Goal: Task Accomplishment & Management: Manage account settings

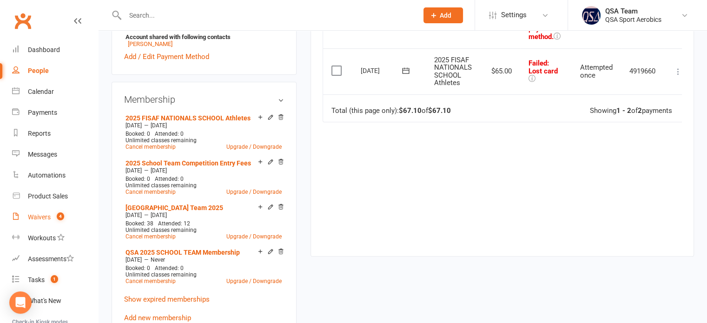
click at [37, 215] on div "Waivers" at bounding box center [39, 216] width 23 height 7
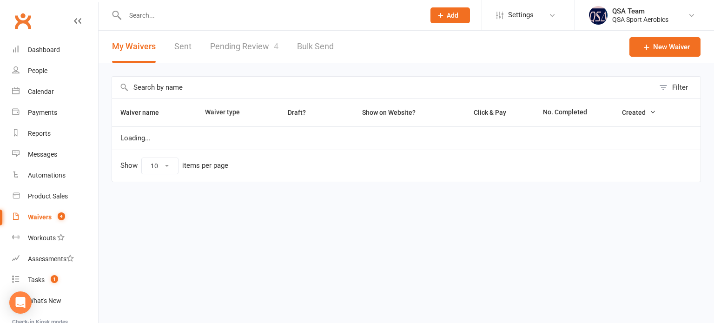
click at [241, 52] on link "Pending Review 4" at bounding box center [244, 47] width 68 height 32
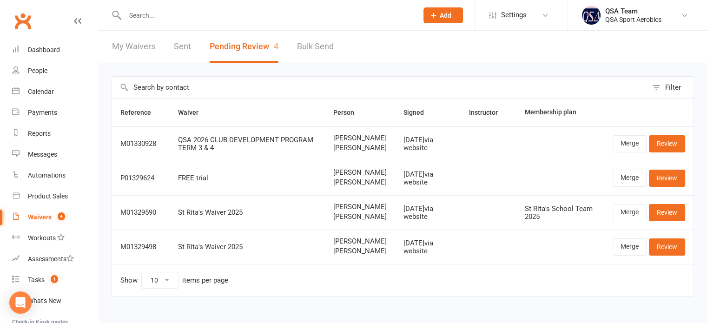
click at [244, 17] on input "text" at bounding box center [266, 15] width 289 height 13
paste input "[EMAIL_ADDRESS][DOMAIN_NAME]"
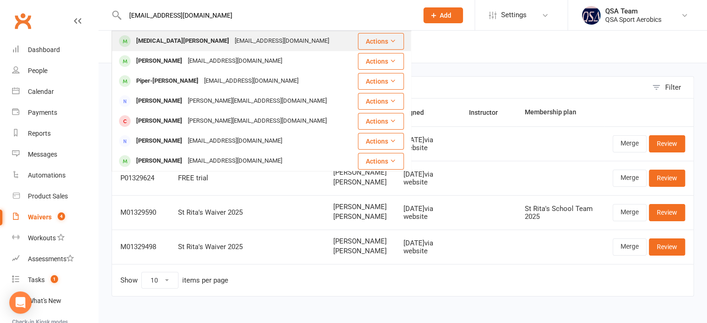
type input "[EMAIL_ADDRESS][DOMAIN_NAME]"
click at [164, 43] on div "[MEDICAL_DATA][PERSON_NAME]" at bounding box center [182, 40] width 99 height 13
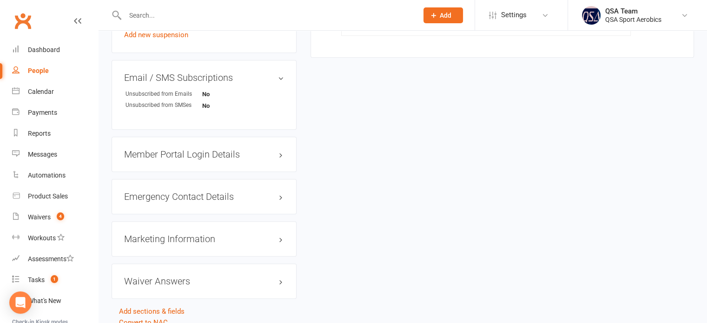
scroll to position [728, 0]
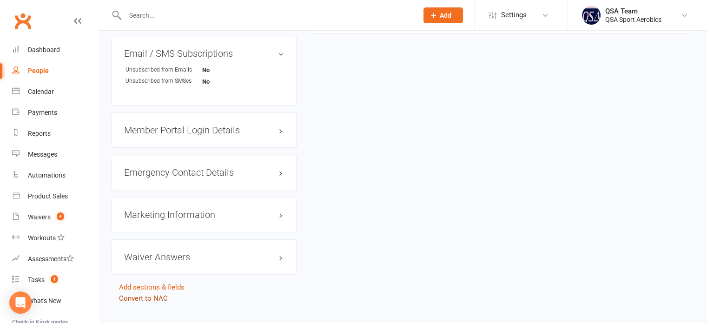
click at [143, 294] on link "Convert to NAC" at bounding box center [143, 298] width 49 height 8
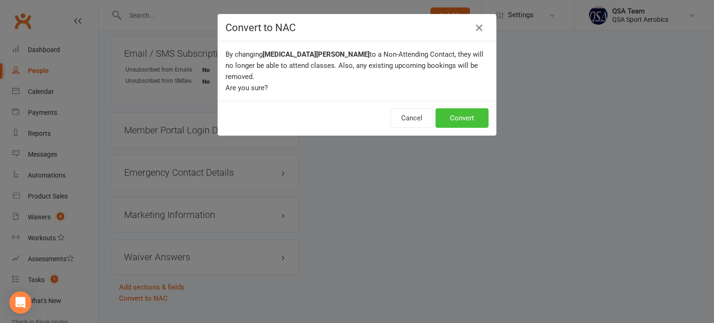
click at [439, 113] on button "Convert" at bounding box center [461, 118] width 53 height 20
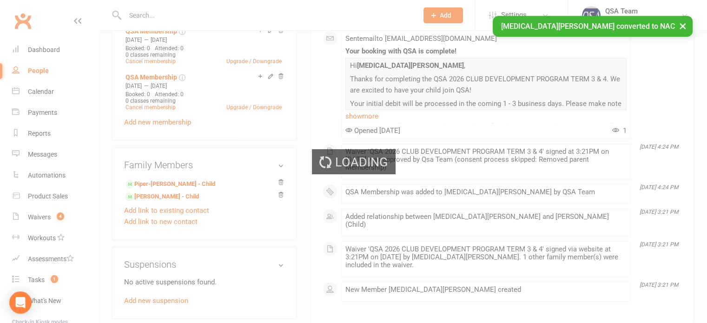
scroll to position [402, 0]
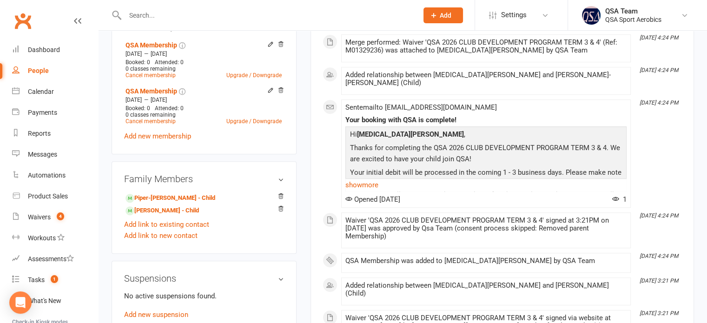
scroll to position [418, 0]
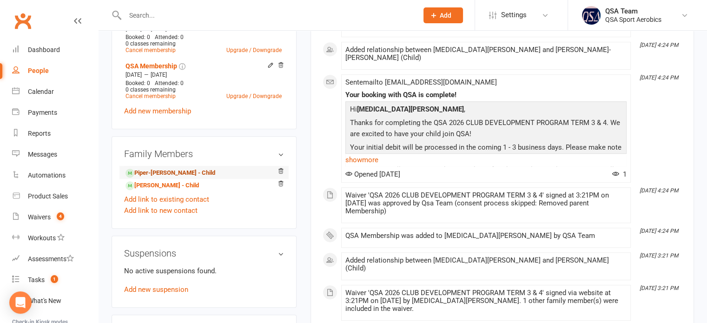
click at [157, 168] on link "Piper-[PERSON_NAME] - Child" at bounding box center [170, 173] width 90 height 10
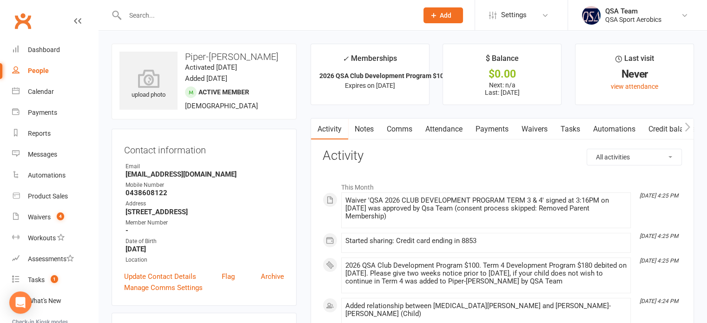
click at [500, 129] on link "Payments" at bounding box center [492, 128] width 46 height 21
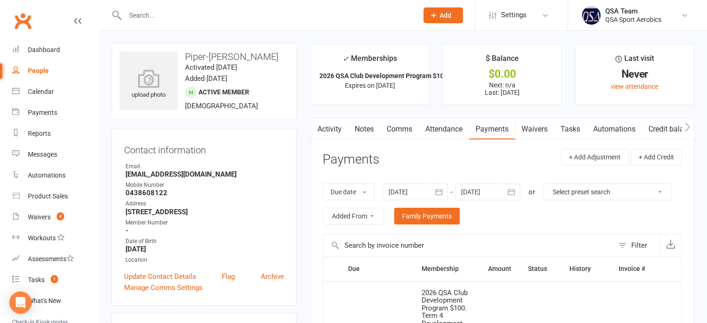
click at [232, 19] on input "text" at bounding box center [266, 15] width 289 height 13
paste input "[EMAIL_ADDRESS][DOMAIN_NAME]"
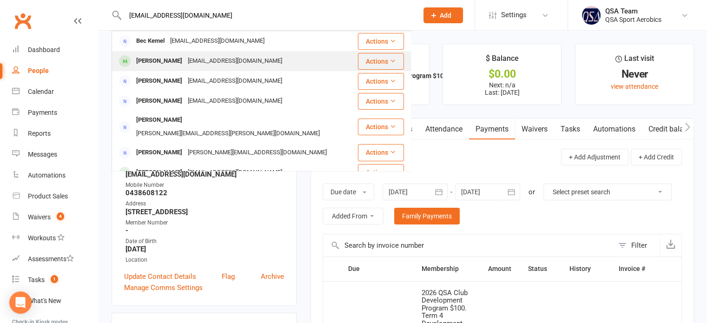
type input "[EMAIL_ADDRESS][DOMAIN_NAME]"
click at [199, 68] on div "[PERSON_NAME] [EMAIL_ADDRESS][DOMAIN_NAME]" at bounding box center [234, 61] width 244 height 19
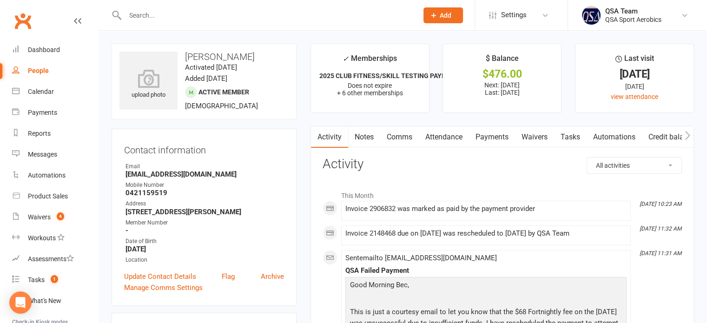
click at [492, 132] on link "Payments" at bounding box center [492, 136] width 46 height 21
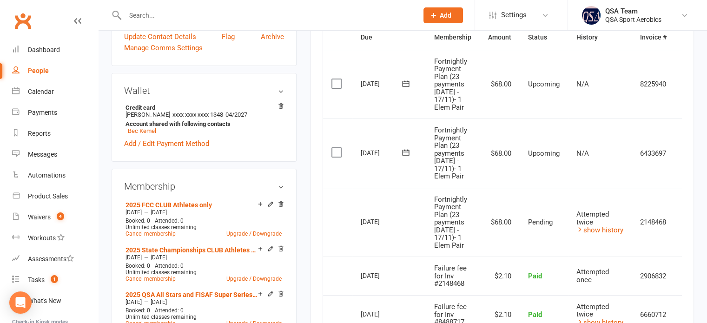
scroll to position [186, 0]
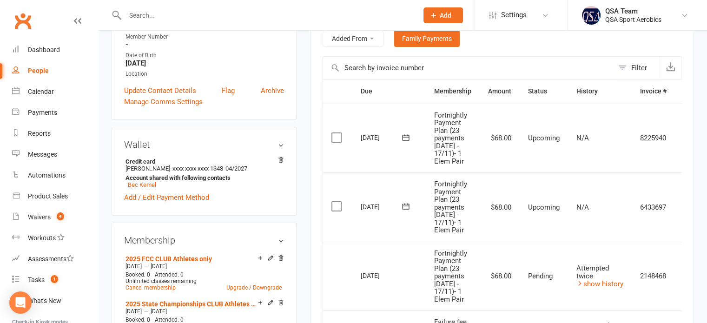
click at [230, 16] on input "text" at bounding box center [266, 15] width 289 height 13
paste input "[EMAIL_ADDRESS][DOMAIN_NAME]"
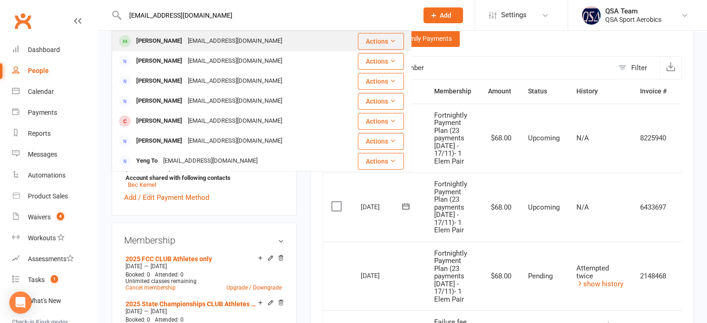
type input "[EMAIL_ADDRESS][DOMAIN_NAME]"
click at [214, 47] on div "[EMAIL_ADDRESS][DOMAIN_NAME]" at bounding box center [235, 40] width 100 height 13
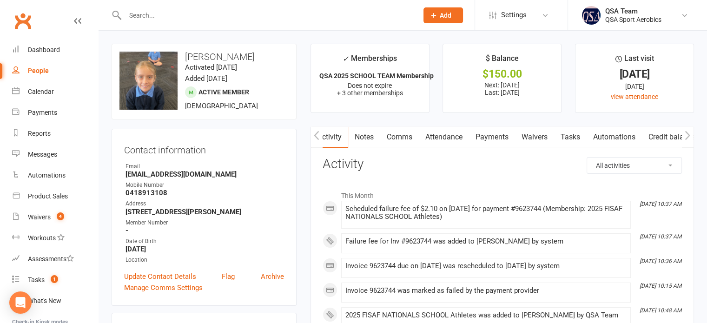
click at [500, 138] on link "Payments" at bounding box center [492, 136] width 46 height 21
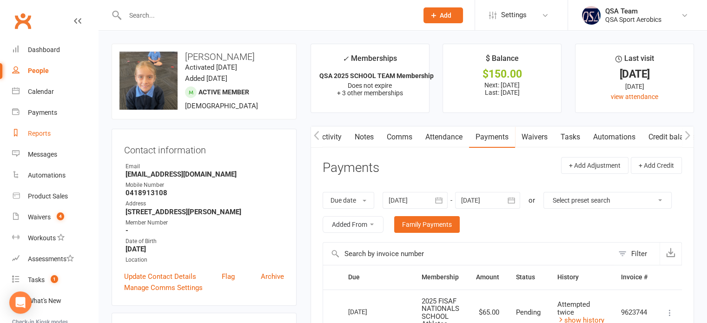
click at [44, 130] on div "Reports" at bounding box center [39, 133] width 23 height 7
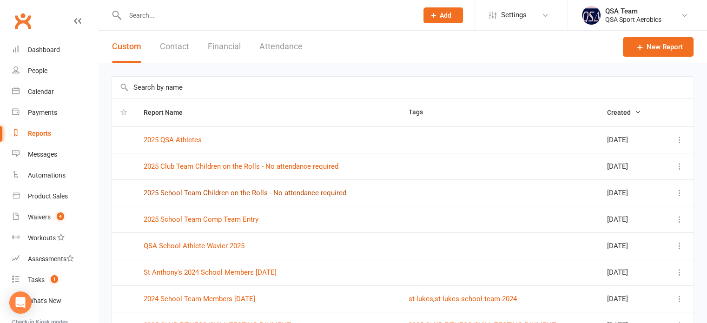
click at [241, 189] on link "2025 School Team Children on the Rolls - No attendance required" at bounding box center [245, 193] width 203 height 8
click at [191, 220] on link "2025 School Team Comp Team Entry" at bounding box center [201, 219] width 115 height 8
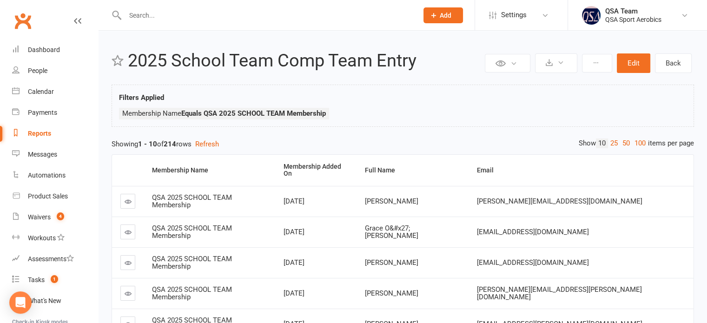
click at [164, 9] on input "text" at bounding box center [266, 15] width 289 height 13
paste input "[EMAIL_ADDRESS][DOMAIN_NAME]"
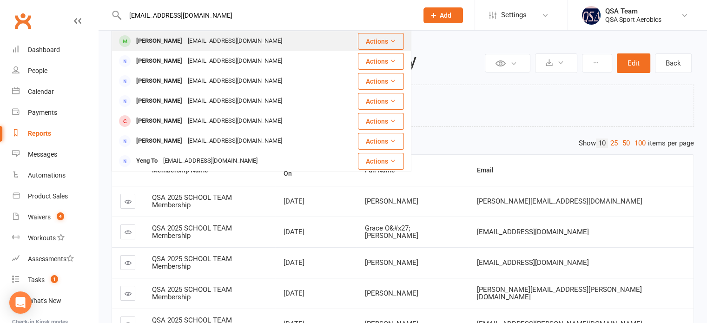
type input "[EMAIL_ADDRESS][DOMAIN_NAME]"
click at [155, 44] on div "[PERSON_NAME]" at bounding box center [159, 40] width 52 height 13
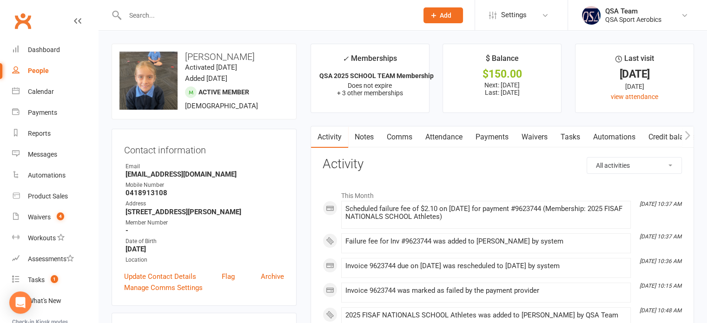
click at [204, 21] on input "text" at bounding box center [266, 15] width 289 height 13
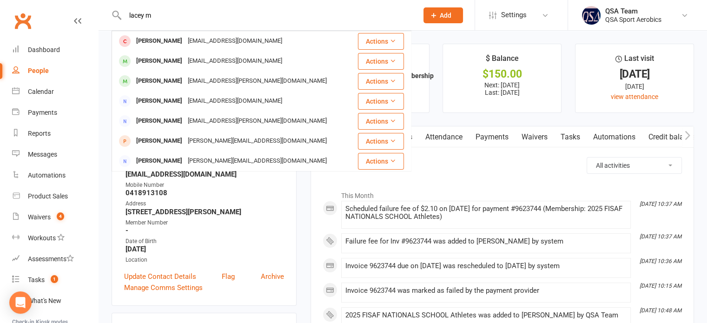
drag, startPoint x: 243, startPoint y: 14, endPoint x: 121, endPoint y: 24, distance: 121.6
click at [121, 24] on div "lacey m [PERSON_NAME] [EMAIL_ADDRESS][DOMAIN_NAME] Actions [PERSON_NAME] [EMAIL…" at bounding box center [262, 15] width 300 height 30
paste input "[EMAIL_ADDRESS][DOMAIN_NAME]"
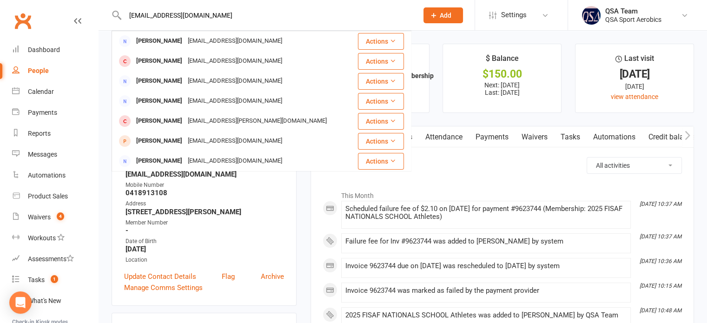
type input "[EMAIL_ADDRESS][DOMAIN_NAME]"
click at [32, 211] on link "Waivers 4" at bounding box center [55, 217] width 86 height 21
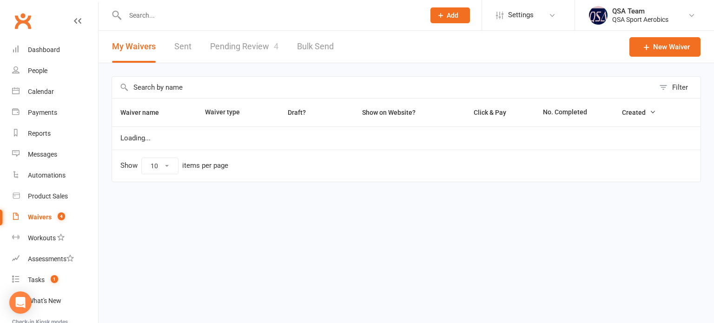
click at [242, 46] on link "Pending Review 4" at bounding box center [244, 47] width 68 height 32
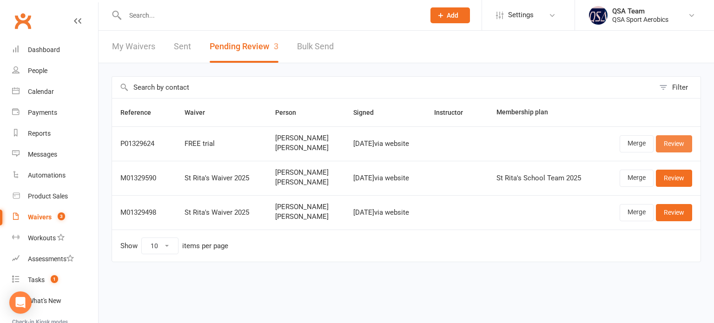
click at [680, 144] on link "Review" at bounding box center [674, 143] width 36 height 17
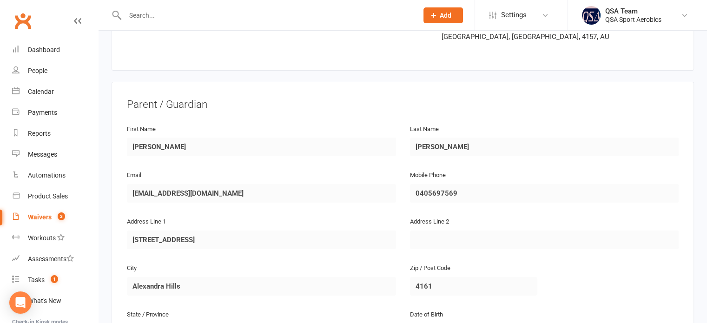
scroll to position [93, 0]
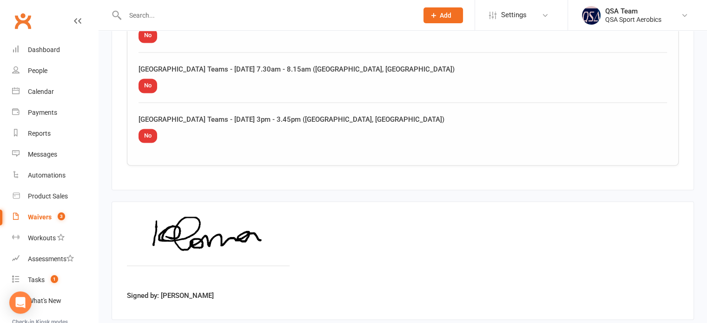
scroll to position [1614, 0]
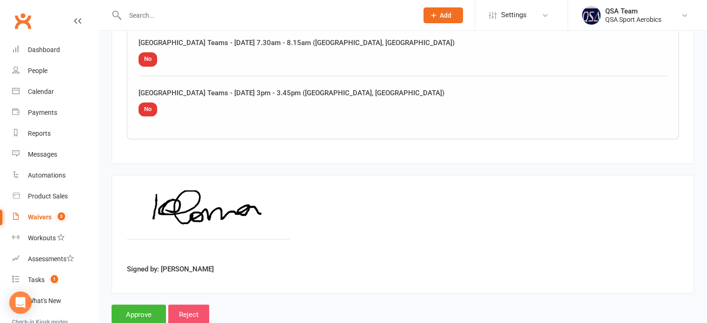
click at [194, 304] on input "Reject" at bounding box center [188, 314] width 41 height 20
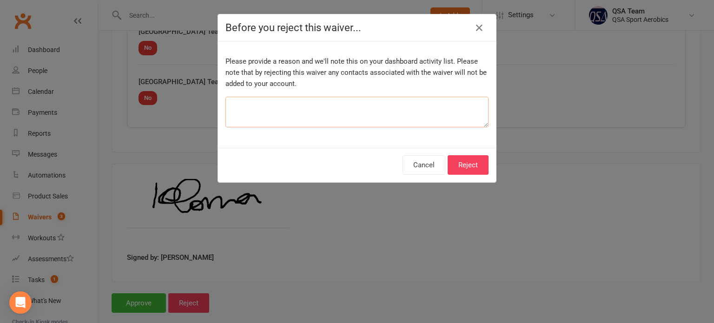
click at [331, 100] on textarea at bounding box center [356, 112] width 263 height 31
type textarea "No location"
click at [464, 161] on button "Reject" at bounding box center [467, 165] width 41 height 20
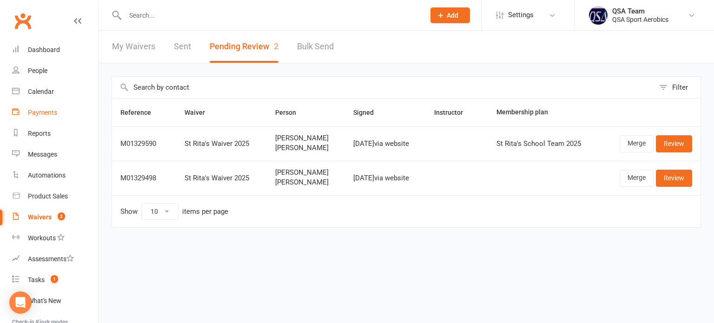
click at [46, 113] on div "Payments" at bounding box center [42, 112] width 29 height 7
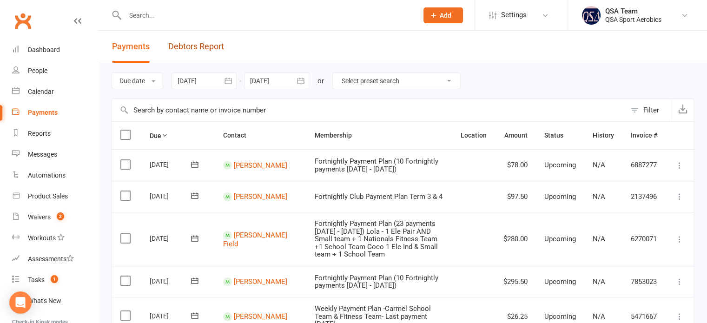
click at [195, 45] on link "Debtors Report" at bounding box center [196, 47] width 56 height 32
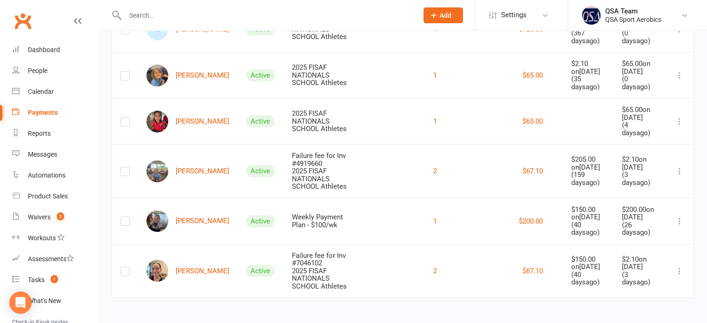
scroll to position [154, 0]
click at [167, 20] on input "text" at bounding box center [266, 15] width 289 height 13
click at [186, 119] on link "[PERSON_NAME]" at bounding box center [187, 121] width 83 height 22
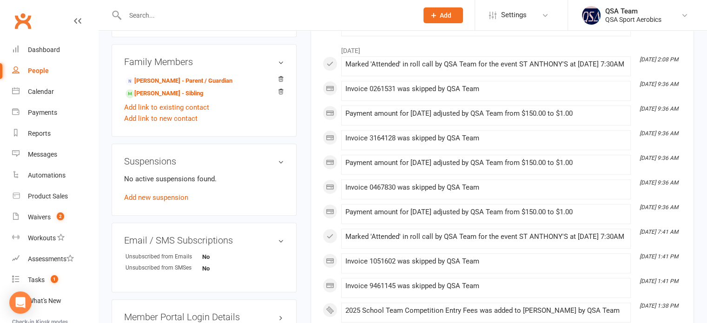
scroll to position [558, 0]
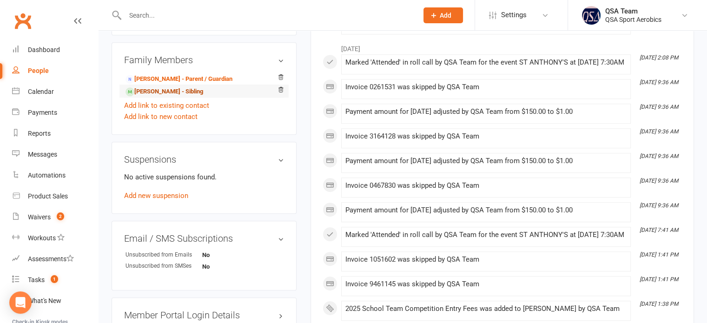
click at [178, 93] on link "[PERSON_NAME] - Sibling" at bounding box center [164, 92] width 78 height 10
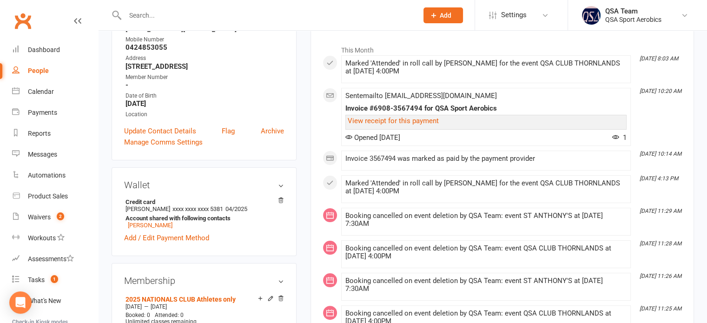
scroll to position [46, 0]
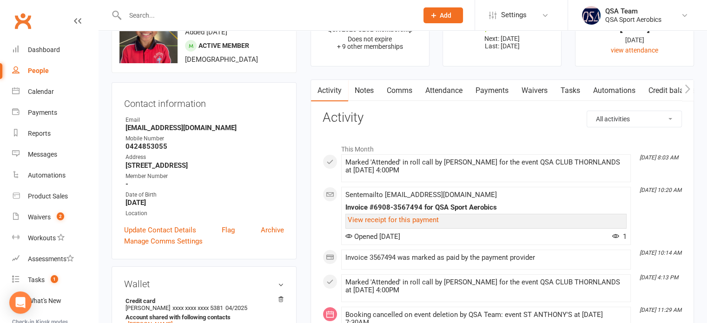
click at [492, 87] on link "Payments" at bounding box center [492, 90] width 46 height 21
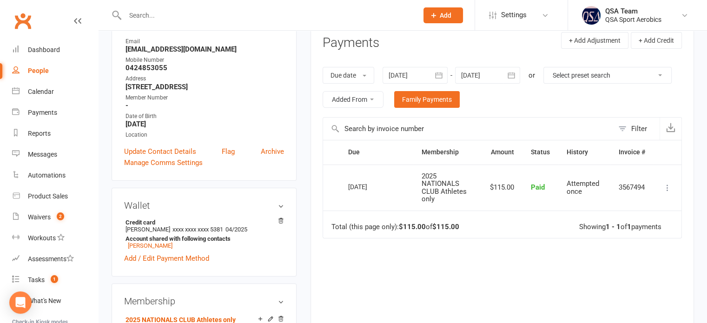
scroll to position [139, 0]
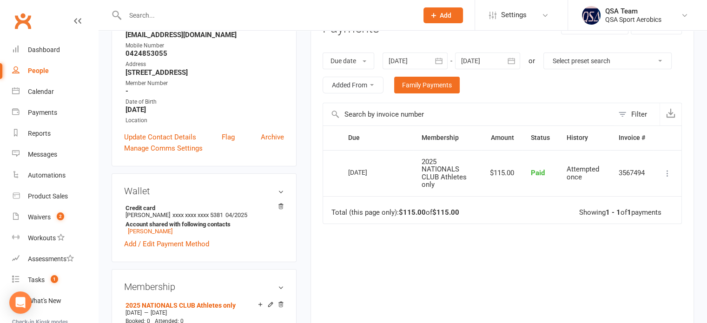
click at [435, 63] on icon "button" at bounding box center [438, 60] width 9 height 9
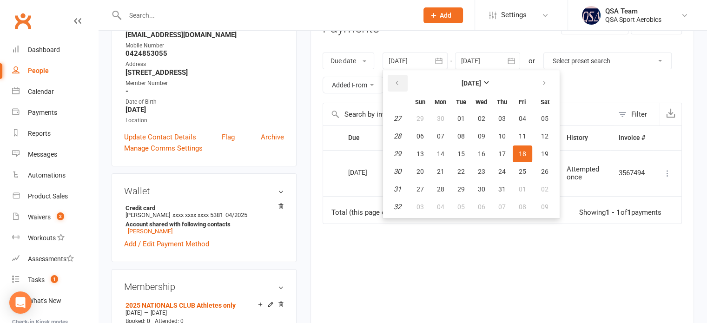
click at [401, 83] on button "button" at bounding box center [398, 83] width 20 height 17
click at [418, 132] on span "04" at bounding box center [419, 135] width 7 height 7
type input "[DATE]"
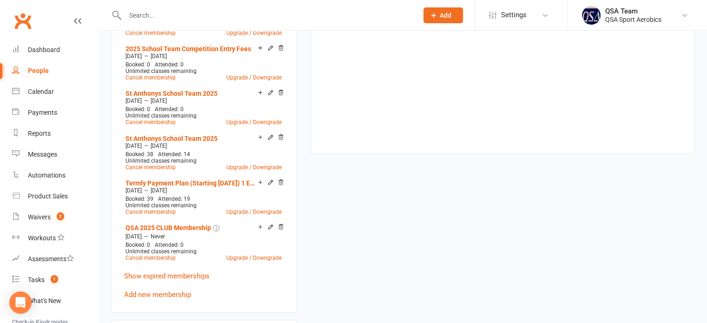
scroll to position [790, 0]
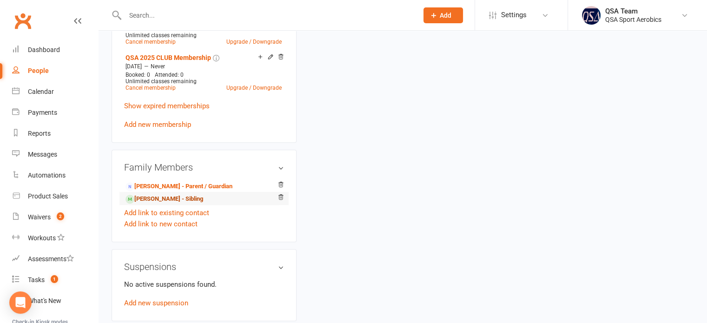
click at [165, 200] on link "[PERSON_NAME] - Sibling" at bounding box center [164, 199] width 78 height 10
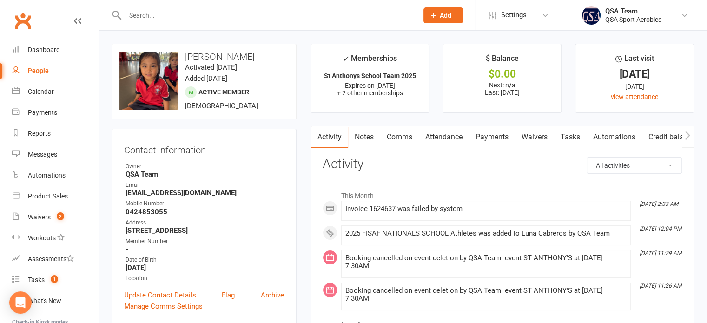
click at [489, 136] on link "Payments" at bounding box center [492, 136] width 46 height 21
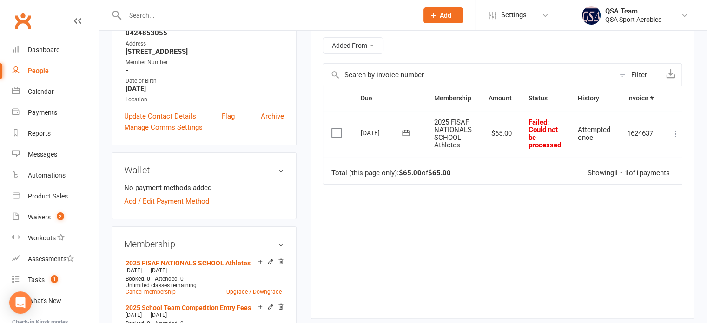
scroll to position [186, 0]
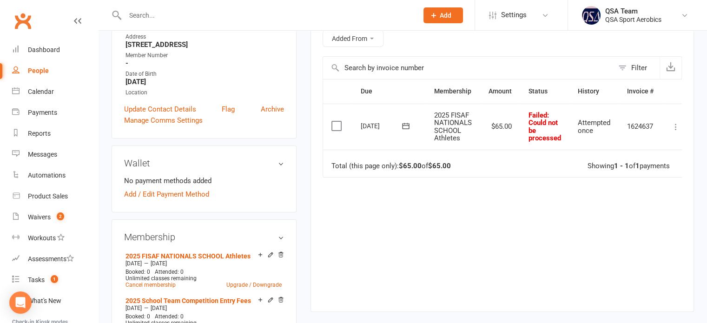
click at [675, 124] on icon at bounding box center [675, 126] width 9 height 9
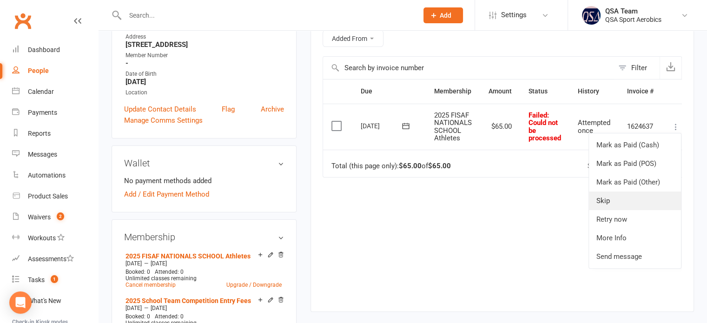
click at [619, 202] on link "Skip" at bounding box center [635, 200] width 92 height 19
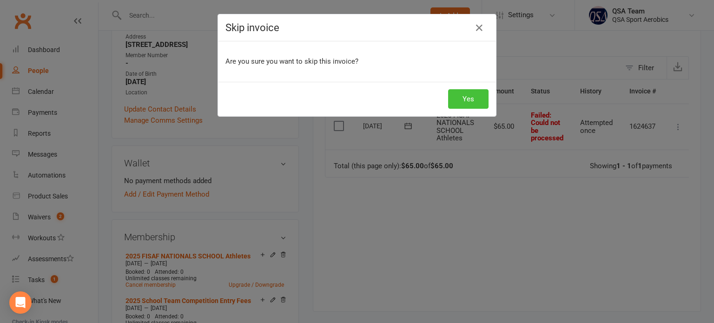
click at [456, 96] on button "Yes" at bounding box center [468, 99] width 40 height 20
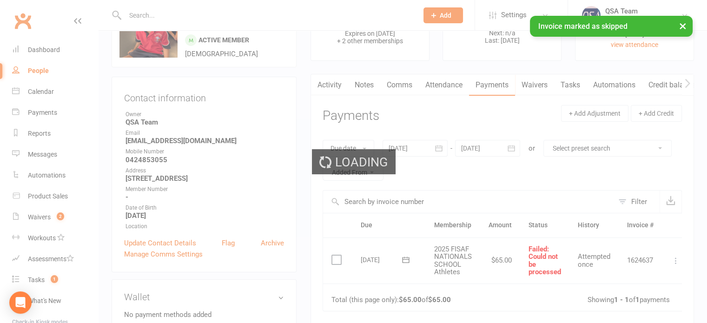
scroll to position [46, 0]
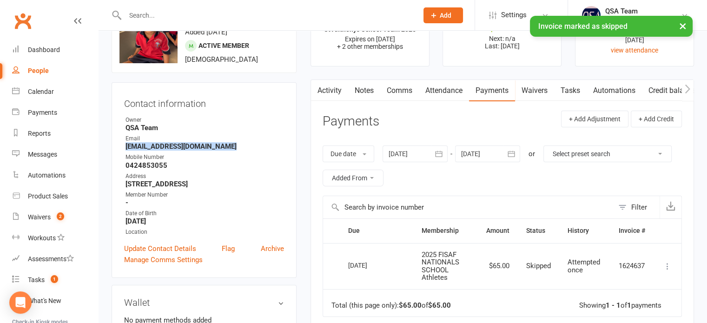
drag, startPoint x: 228, startPoint y: 145, endPoint x: 123, endPoint y: 148, distance: 104.6
click at [123, 148] on div "Contact information Owner QSA Team Email [EMAIL_ADDRESS][DOMAIN_NAME] Mobile Nu…" at bounding box center [204, 180] width 185 height 196
copy strong "[EMAIL_ADDRESS][DOMAIN_NAME]"
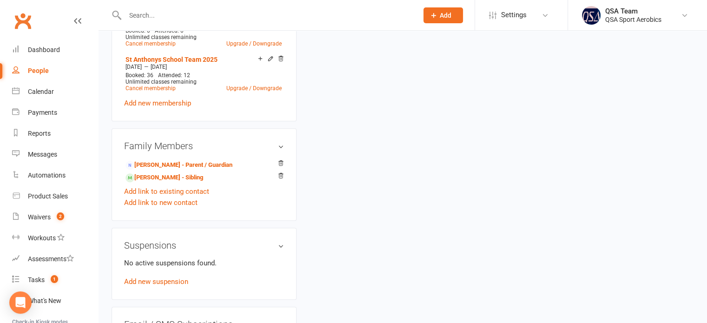
scroll to position [511, 0]
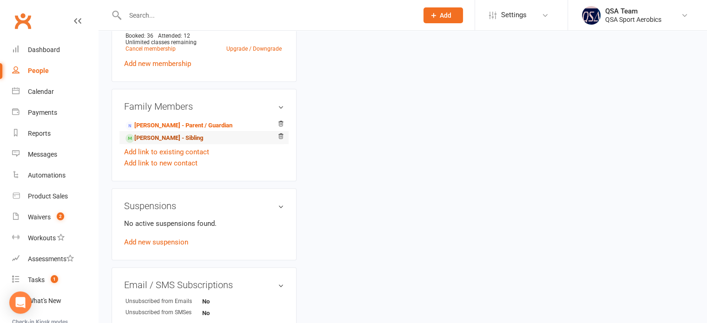
click at [169, 140] on link "[PERSON_NAME] - Sibling" at bounding box center [164, 138] width 78 height 10
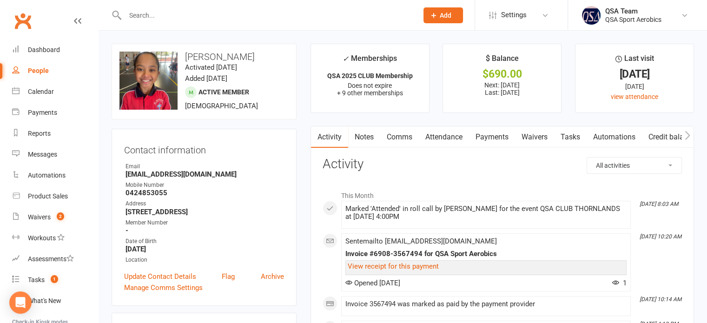
click at [487, 140] on link "Payments" at bounding box center [492, 136] width 46 height 21
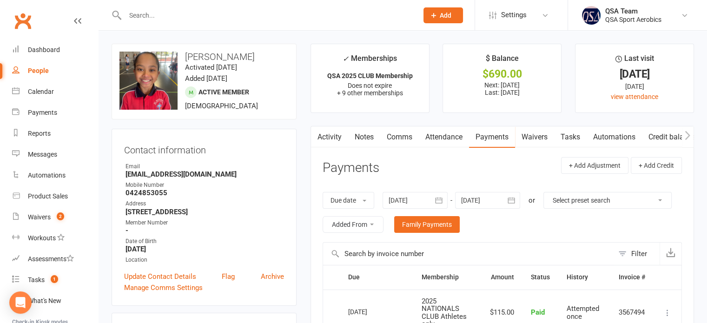
click at [338, 137] on link "Activity" at bounding box center [329, 136] width 37 height 21
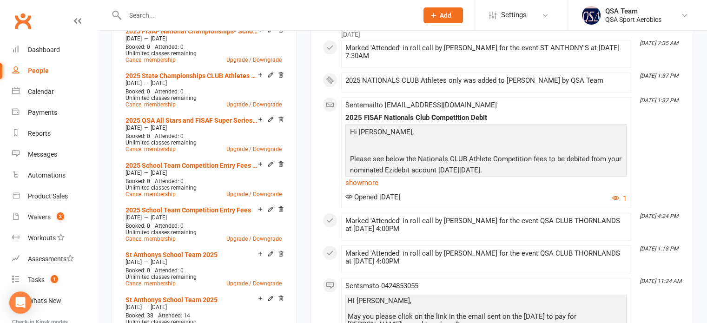
scroll to position [511, 0]
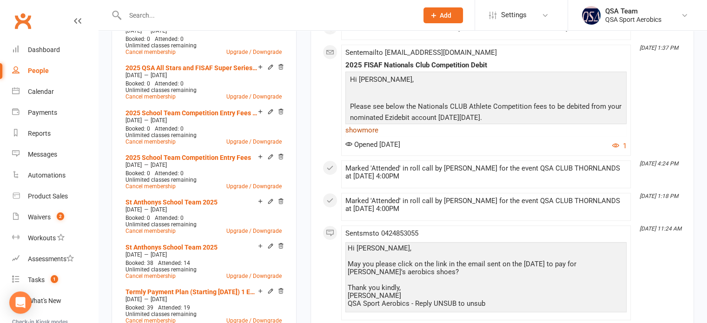
click at [379, 131] on link "show more" at bounding box center [485, 130] width 281 height 13
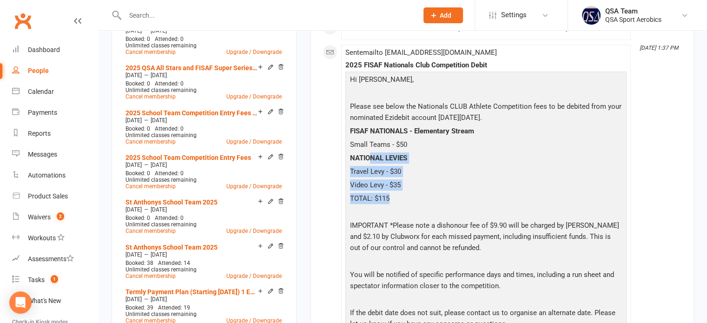
drag, startPoint x: 370, startPoint y: 156, endPoint x: 429, endPoint y: 196, distance: 71.3
click at [429, 196] on div "Hi [PERSON_NAME], Please see below the Nationals CLUB Athlete Competition fees …" at bounding box center [486, 223] width 276 height 298
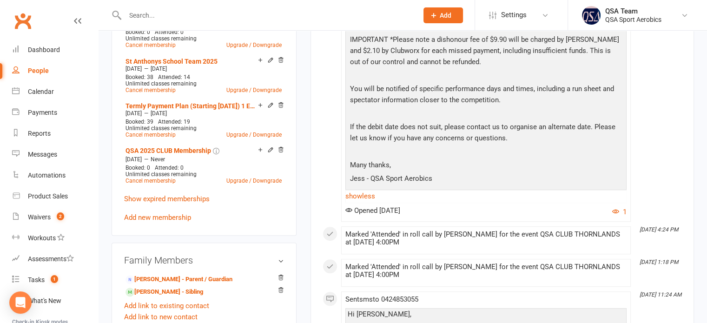
click at [534, 176] on p "Jess - QSA Sport Aerobics" at bounding box center [486, 179] width 276 height 13
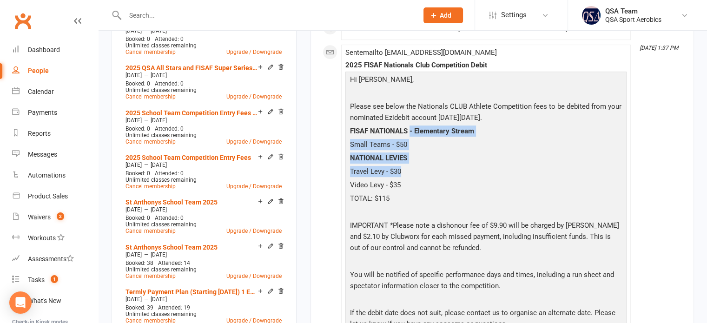
drag, startPoint x: 409, startPoint y: 130, endPoint x: 471, endPoint y: 169, distance: 72.7
click at [471, 169] on div "Hi [PERSON_NAME], Please see below the Nationals CLUB Athlete Competition fees …" at bounding box center [486, 223] width 276 height 298
drag, startPoint x: 446, startPoint y: 140, endPoint x: 418, endPoint y: 132, distance: 28.5
click at [446, 139] on p "Small Teams - $50" at bounding box center [486, 145] width 276 height 13
click at [416, 139] on p "Small Teams - $50" at bounding box center [486, 145] width 276 height 13
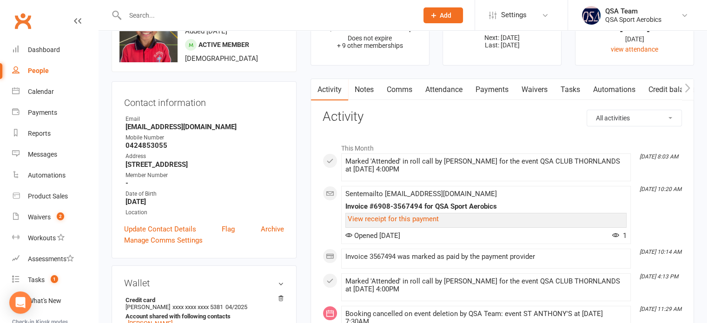
scroll to position [46, 0]
click at [495, 83] on link "Payments" at bounding box center [492, 90] width 46 height 21
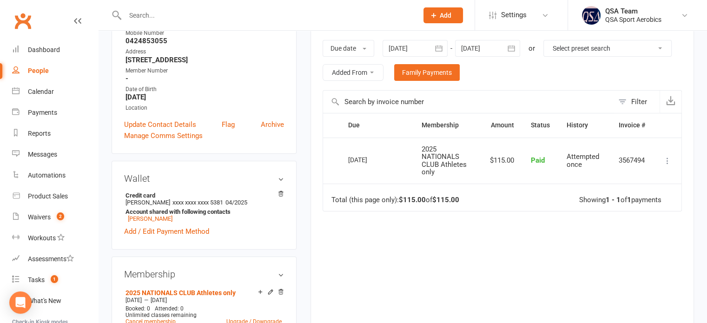
scroll to position [93, 0]
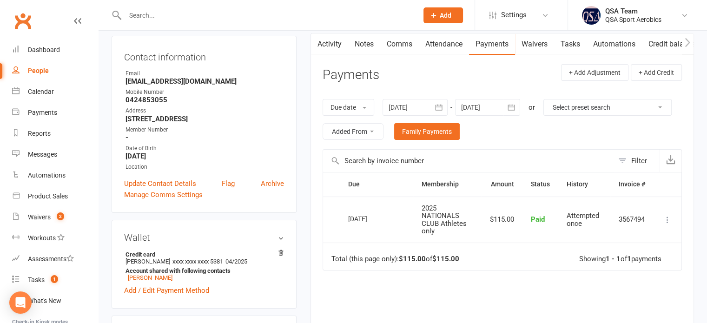
click at [443, 109] on icon "button" at bounding box center [438, 107] width 9 height 9
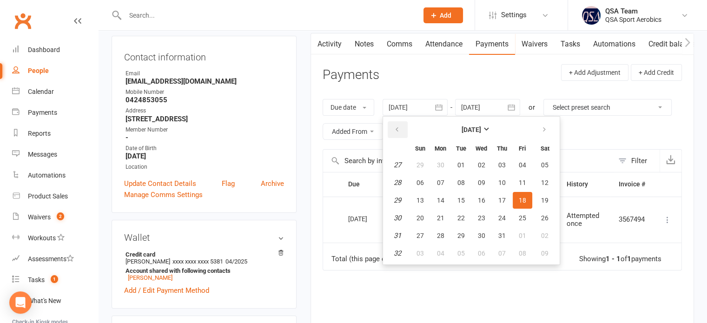
click at [400, 128] on icon "button" at bounding box center [397, 129] width 7 height 7
click at [424, 179] on span "04" at bounding box center [419, 182] width 7 height 7
type input "[DATE]"
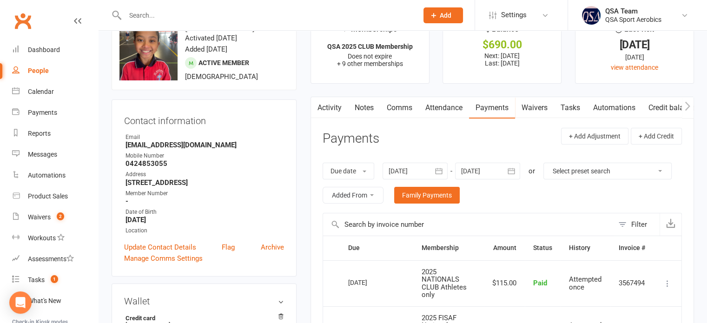
scroll to position [0, 0]
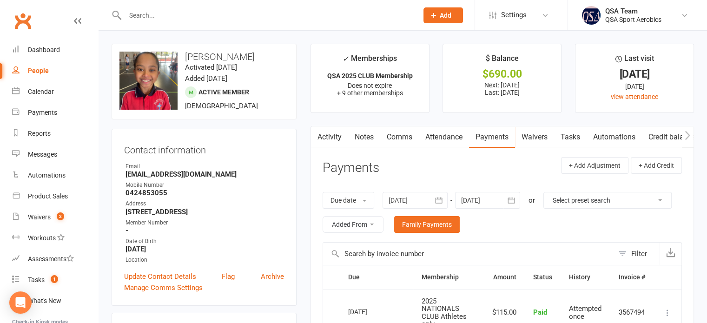
click at [152, 20] on input "text" at bounding box center [266, 15] width 289 height 13
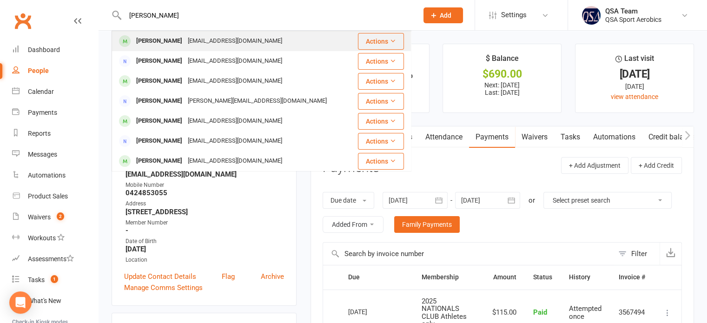
type input "[PERSON_NAME]"
click at [200, 42] on div "[EMAIL_ADDRESS][DOMAIN_NAME]" at bounding box center [235, 40] width 100 height 13
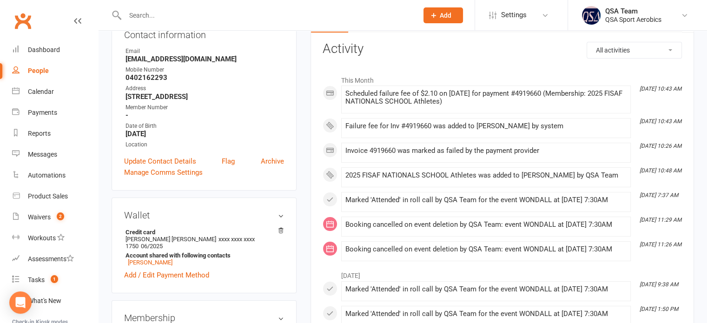
scroll to position [93, 0]
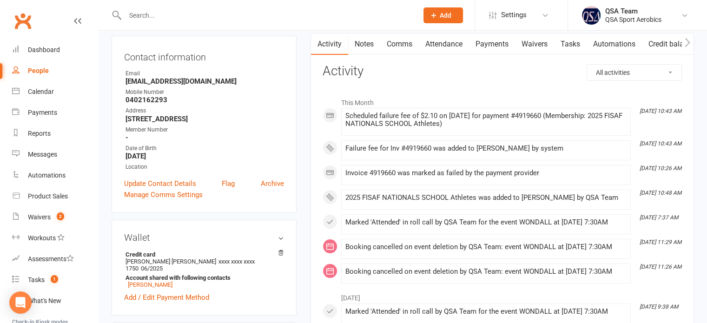
click at [496, 39] on link "Payments" at bounding box center [492, 43] width 46 height 21
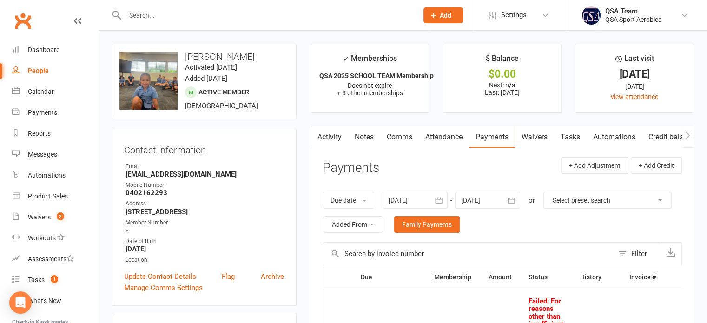
click at [390, 139] on link "Comms" at bounding box center [399, 136] width 39 height 21
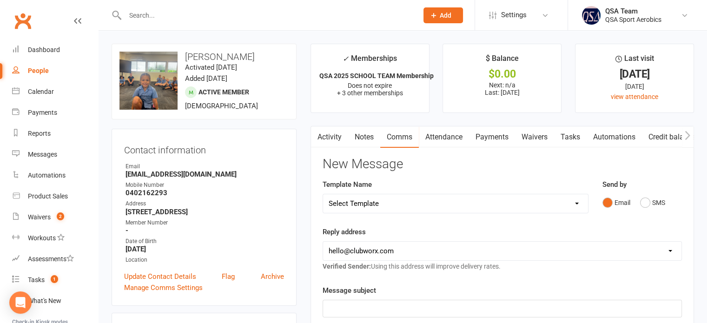
click at [422, 208] on select "Select Template [Email] 2024 FISAF Nationals Competition Debit [Email] All Star…" at bounding box center [455, 203] width 265 height 19
select select "14"
click at [323, 194] on select "Select Template [Email] 2024 FISAF Nationals Competition Debit [Email] All Star…" at bounding box center [455, 203] width 265 height 19
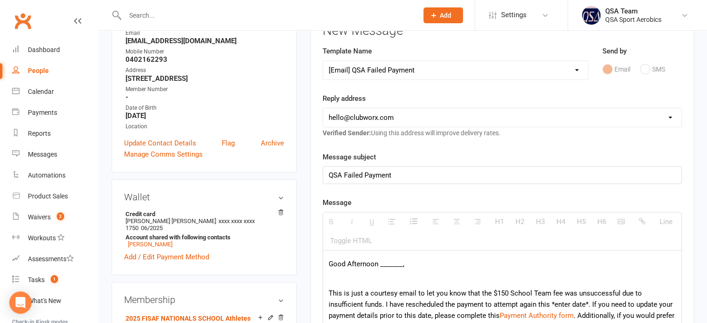
scroll to position [139, 0]
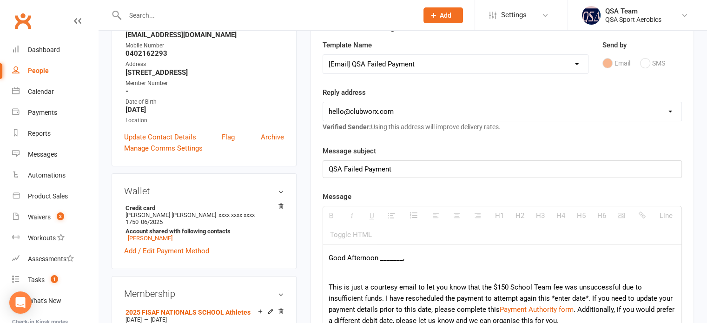
click at [385, 109] on select "[EMAIL_ADDRESS][DOMAIN_NAME] [EMAIL_ADDRESS][DOMAIN_NAME] [EMAIL_ADDRESS][DOMAI…" at bounding box center [502, 111] width 358 height 19
select select "1"
click at [323, 102] on select "[EMAIL_ADDRESS][DOMAIN_NAME] [EMAIL_ADDRESS][DOMAIN_NAME] [EMAIL_ADDRESS][DOMAI…" at bounding box center [502, 111] width 358 height 19
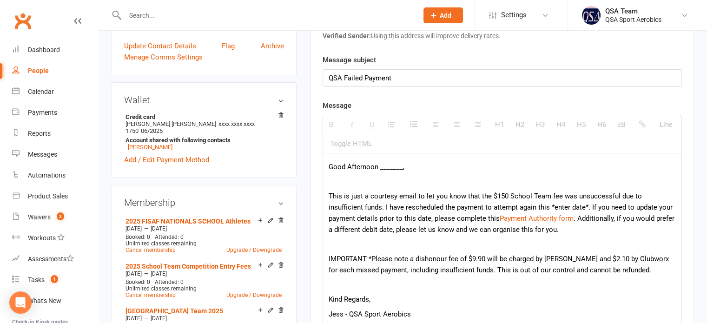
scroll to position [232, 0]
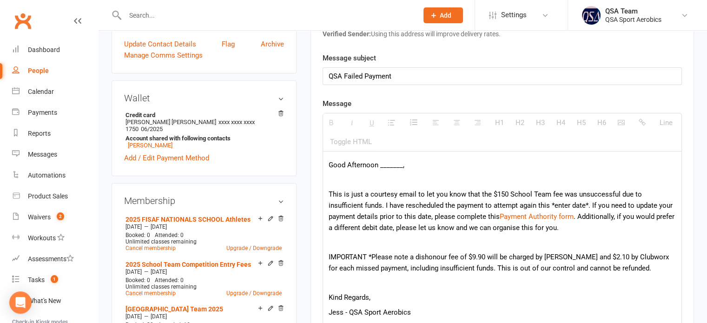
drag, startPoint x: 371, startPoint y: 165, endPoint x: 346, endPoint y: 163, distance: 25.2
click at [346, 163] on p "Good Afternoon _______," at bounding box center [502, 164] width 347 height 11
click at [505, 192] on p "This is just a courtesy email to let you know that the $150 School Team fee was…" at bounding box center [502, 211] width 347 height 45
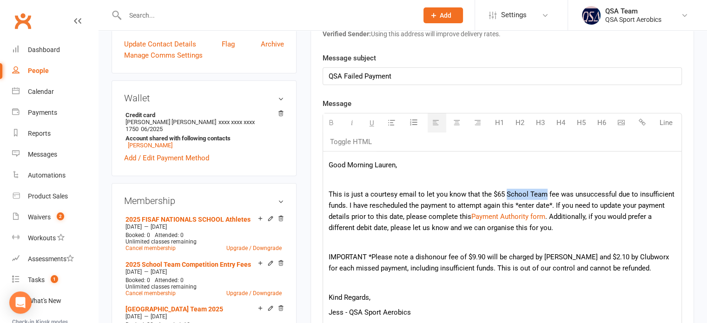
drag, startPoint x: 503, startPoint y: 193, endPoint x: 542, endPoint y: 191, distance: 39.1
click at [542, 191] on p "This is just a courtesy email to let you know that the $65 School Team fee was …" at bounding box center [502, 211] width 347 height 45
click at [515, 202] on p "This is just a courtesy email to let you know that the $65 School Team fee was …" at bounding box center [502, 211] width 347 height 45
click at [504, 191] on p "This is just a courtesy email to let you know that the $65 School Team fee was …" at bounding box center [502, 211] width 347 height 45
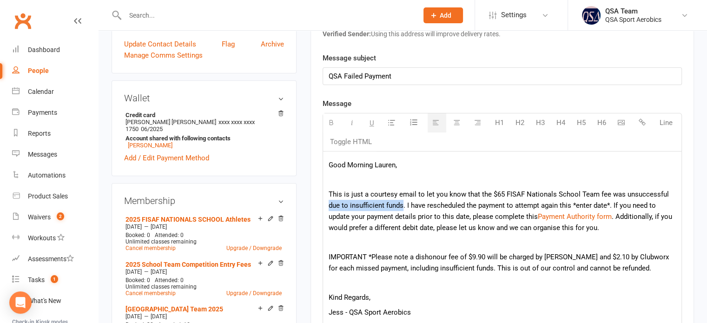
drag, startPoint x: 401, startPoint y: 204, endPoint x: 664, endPoint y: 190, distance: 263.9
click at [664, 190] on p "This is just a courtesy email to let you know that the $65 FISAF Nationals Scho…" at bounding box center [502, 211] width 347 height 45
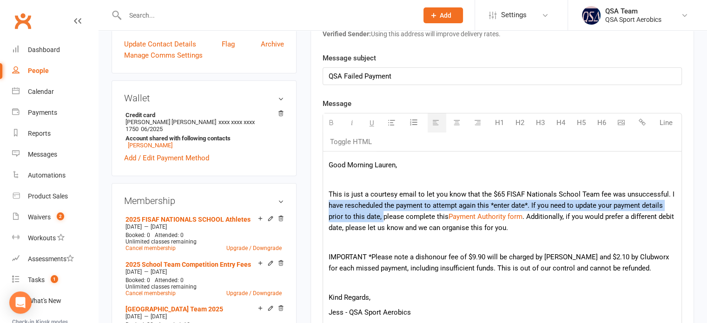
drag, startPoint x: 669, startPoint y: 192, endPoint x: 382, endPoint y: 217, distance: 287.3
click at [382, 217] on p "This is just a courtesy email to let you know that the $65 FISAF Nationals Scho…" at bounding box center [502, 211] width 347 height 45
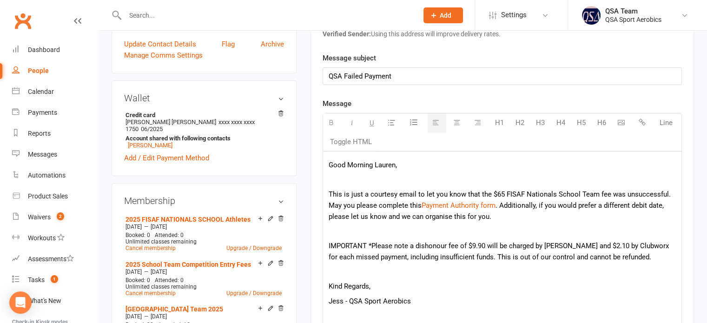
click at [498, 206] on p "This is just a courtesy email to let you know that the $65 FISAF Nationals Scho…" at bounding box center [502, 205] width 347 height 33
drag, startPoint x: 394, startPoint y: 230, endPoint x: 360, endPoint y: 216, distance: 36.7
click at [360, 216] on p "This is just a courtesy email to let you know that the $65 FISAF Nationals Scho…" at bounding box center [502, 205] width 347 height 33
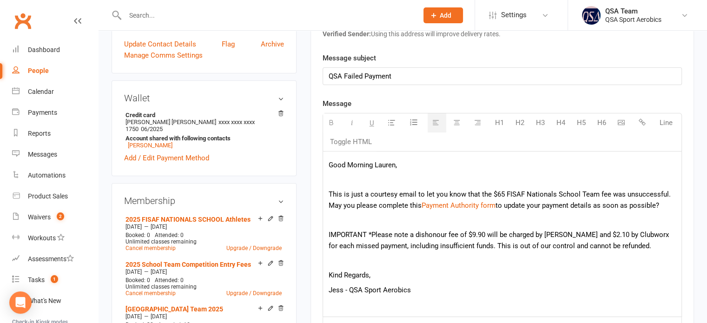
click at [368, 221] on p at bounding box center [502, 220] width 347 height 11
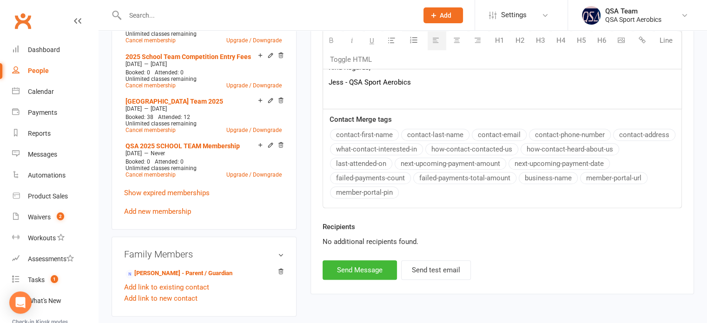
scroll to position [465, 0]
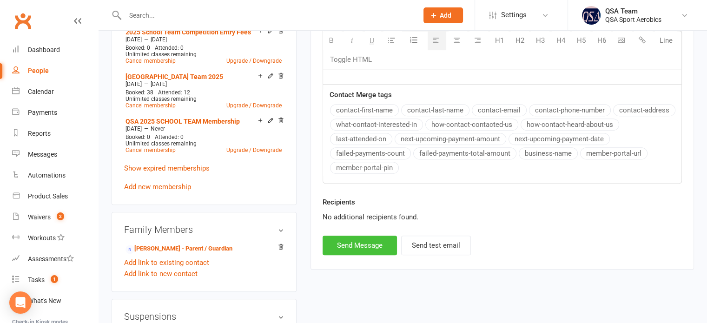
click at [354, 241] on button "Send Message" at bounding box center [359, 246] width 74 height 20
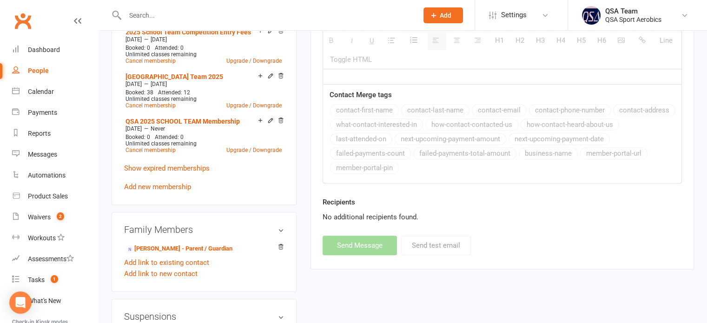
select select
select select "0"
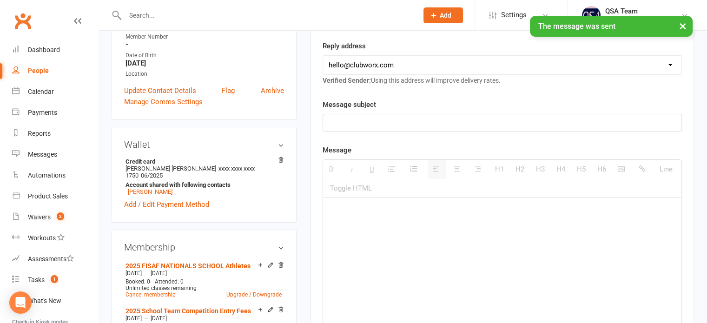
scroll to position [0, 0]
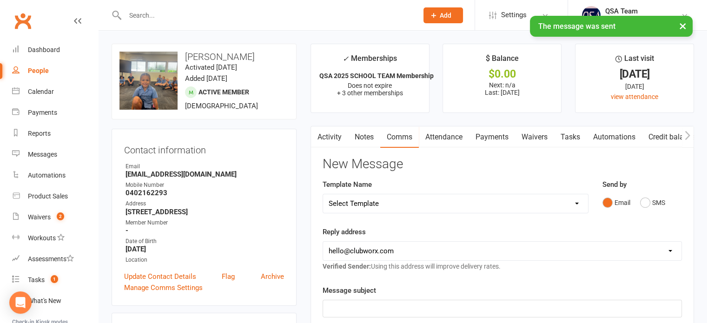
click at [488, 135] on link "Payments" at bounding box center [492, 136] width 46 height 21
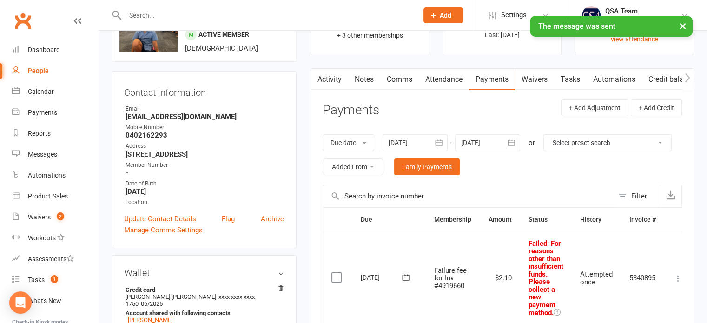
scroll to position [139, 0]
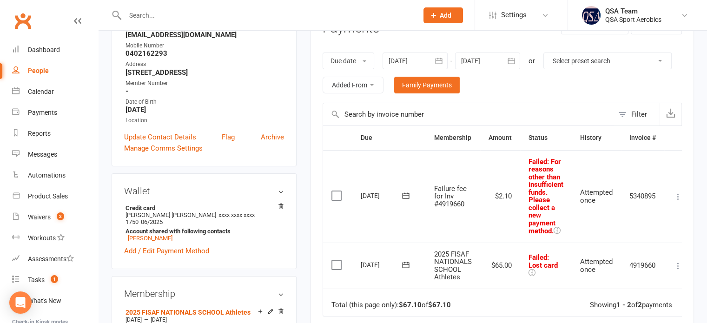
drag, startPoint x: 211, startPoint y: 14, endPoint x: 216, endPoint y: 9, distance: 7.3
click at [211, 14] on input "text" at bounding box center [266, 15] width 289 height 13
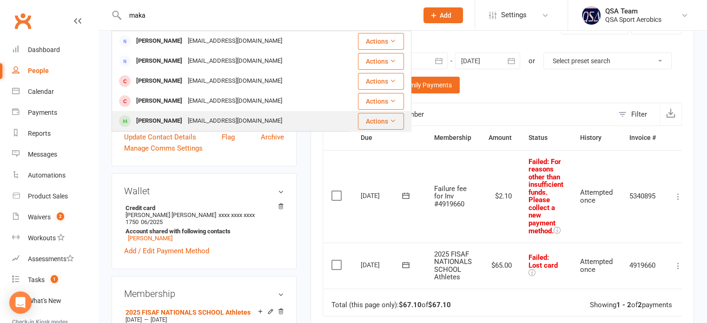
type input "maka"
click at [204, 121] on div "[EMAIL_ADDRESS][DOMAIN_NAME]" at bounding box center [235, 120] width 100 height 13
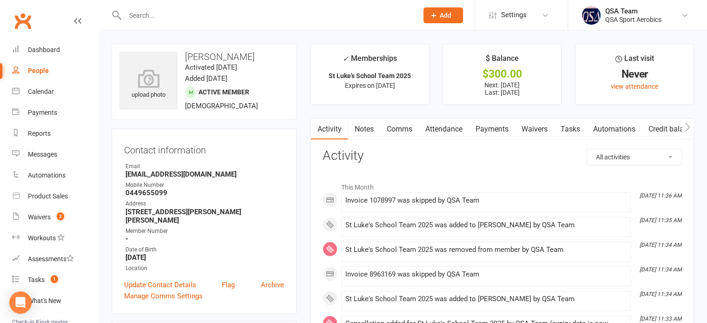
click at [478, 120] on link "Payments" at bounding box center [492, 128] width 46 height 21
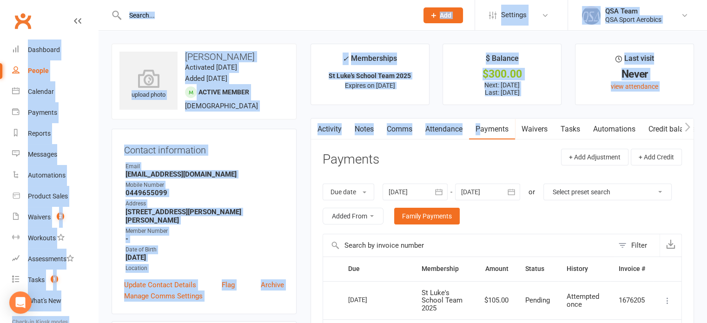
click at [482, 131] on link "Payments" at bounding box center [492, 128] width 46 height 21
click at [517, 143] on div "Activity Notes Comms Attendance Payments Waivers Tasks Automations Credit balan…" at bounding box center [501, 300] width 383 height 364
click at [455, 131] on link "Attendance" at bounding box center [444, 128] width 50 height 21
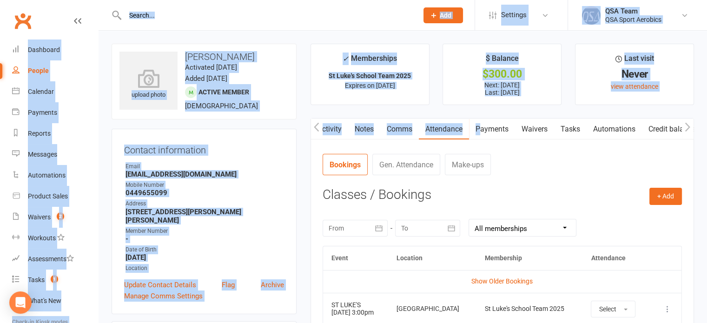
click at [507, 133] on link "Payments" at bounding box center [492, 128] width 46 height 21
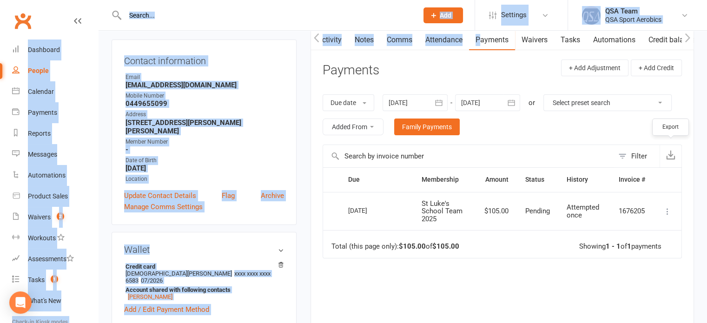
scroll to position [93, 0]
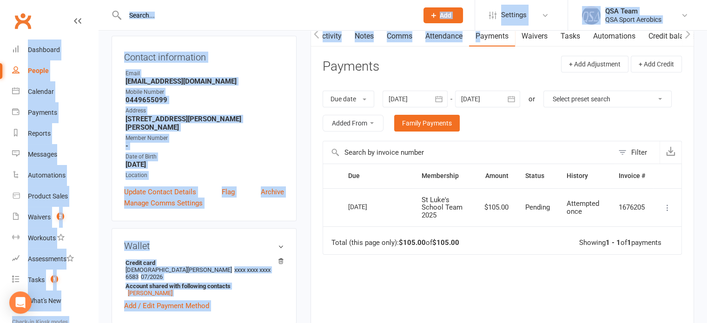
click at [699, 78] on main "✓ Memberships St Luke's School Team 2025 Expires on [DATE] $ Balance $300.00 Ne…" at bounding box center [501, 174] width 397 height 447
click at [486, 60] on header "Payments + Add Adjustment + Add Credit" at bounding box center [501, 69] width 359 height 26
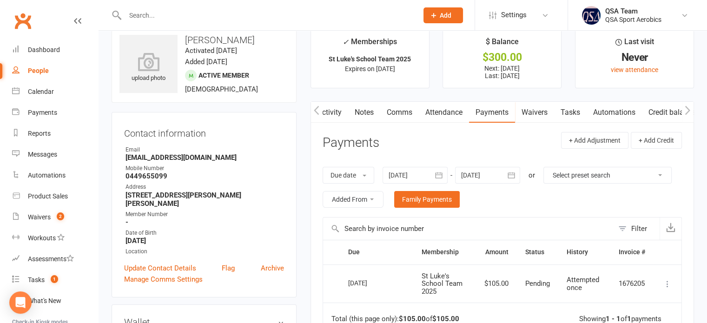
scroll to position [46, 0]
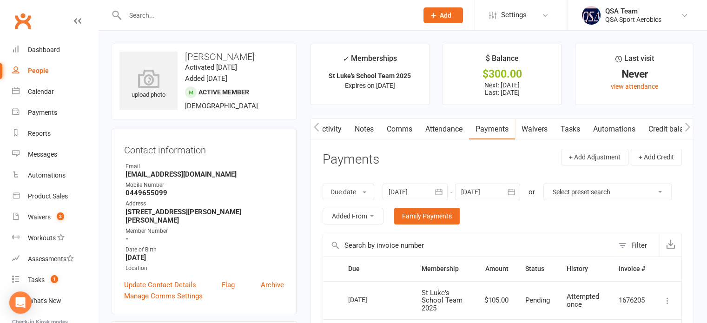
click at [243, 25] on div at bounding box center [262, 15] width 300 height 30
drag, startPoint x: 163, startPoint y: 9, endPoint x: 165, endPoint y: 18, distance: 9.3
click at [166, 12] on input "text" at bounding box center [266, 15] width 289 height 13
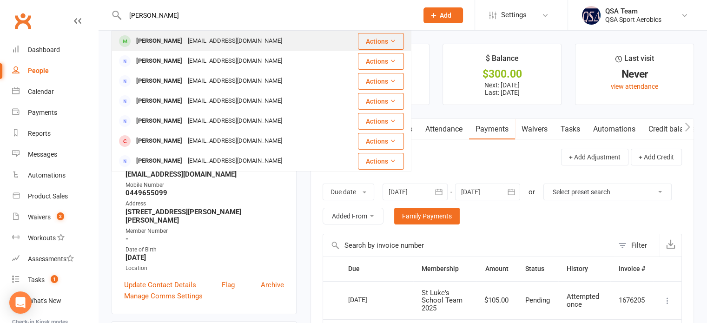
type input "[PERSON_NAME]"
click at [181, 46] on div "[PERSON_NAME]" at bounding box center [159, 40] width 52 height 13
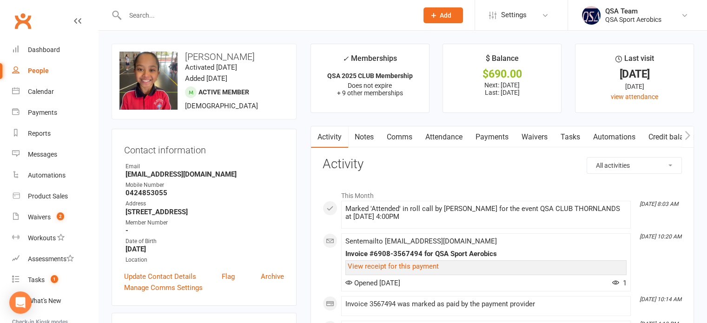
click at [502, 137] on link "Payments" at bounding box center [492, 136] width 46 height 21
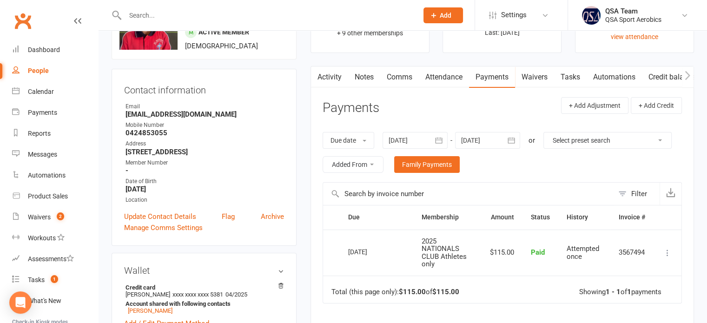
scroll to position [139, 0]
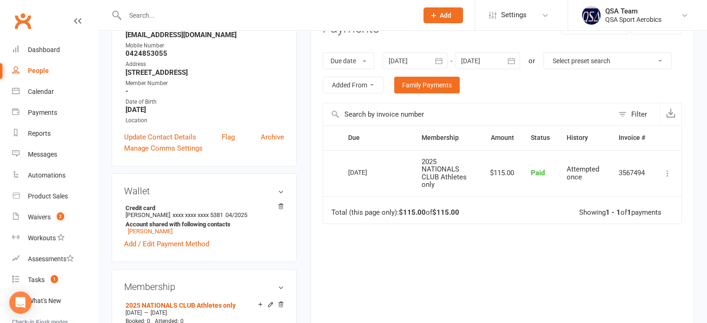
click at [410, 56] on div at bounding box center [414, 61] width 65 height 17
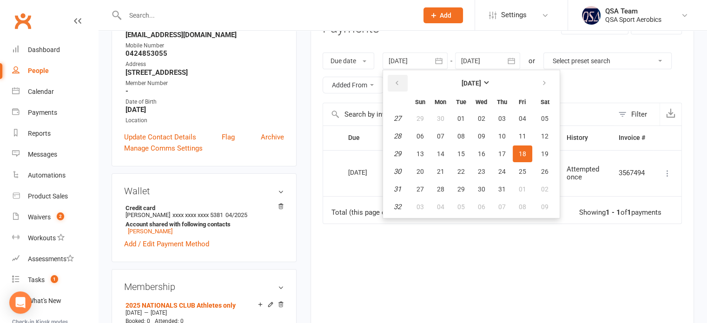
click at [392, 79] on button "button" at bounding box center [398, 83] width 20 height 17
click at [425, 119] on button "01" at bounding box center [420, 118] width 20 height 17
type input "[DATE]"
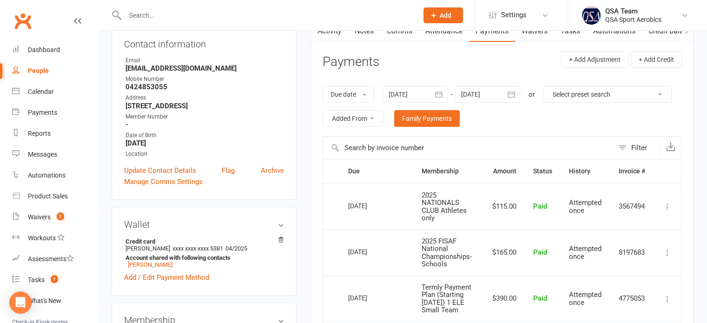
scroll to position [46, 0]
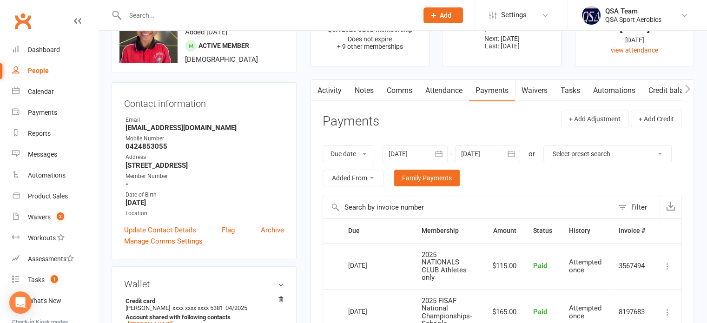
click at [342, 89] on link "Activity" at bounding box center [329, 90] width 37 height 21
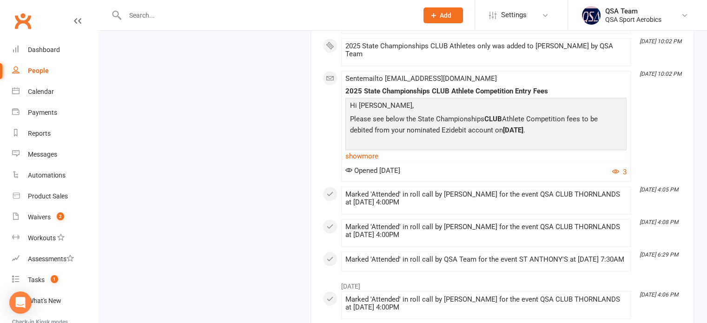
scroll to position [1487, 0]
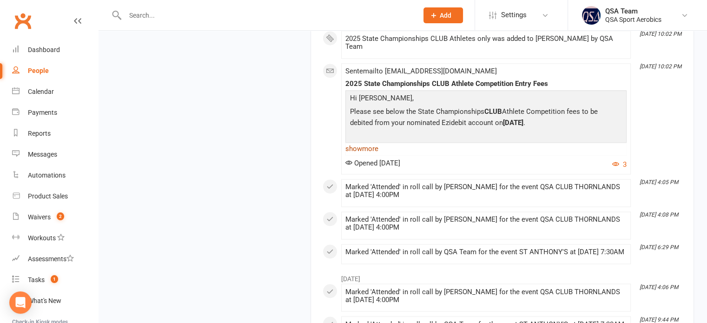
click at [365, 145] on link "show more" at bounding box center [485, 148] width 281 height 13
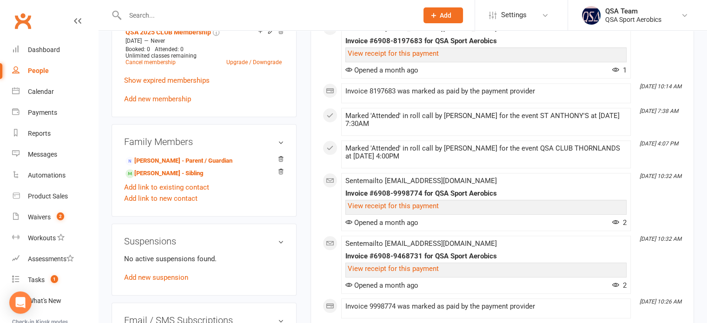
scroll to position [836, 0]
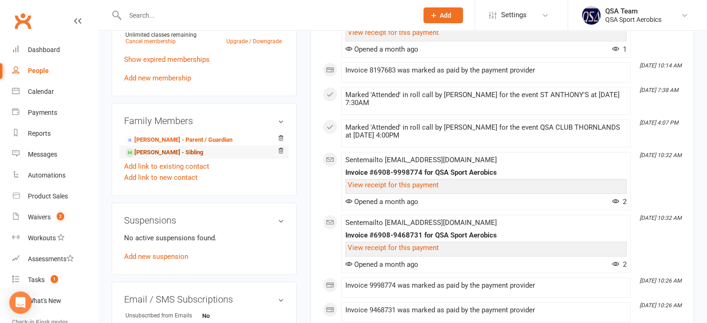
click at [195, 153] on link "[PERSON_NAME] - Sibling" at bounding box center [164, 153] width 78 height 10
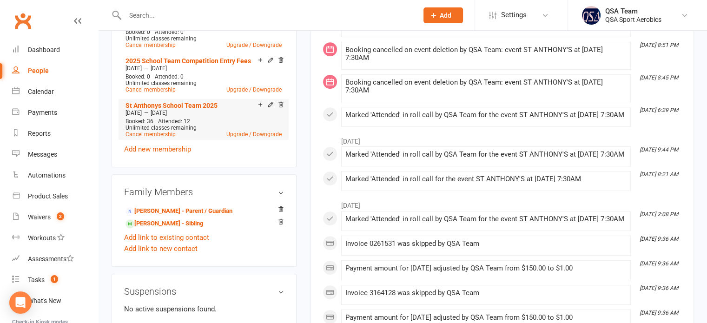
scroll to position [511, 0]
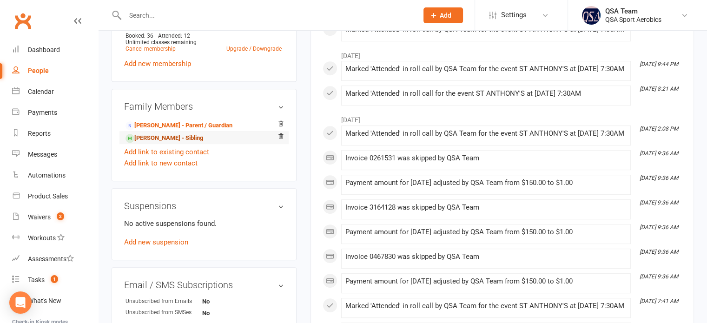
click at [171, 137] on link "[PERSON_NAME] - Sibling" at bounding box center [164, 138] width 78 height 10
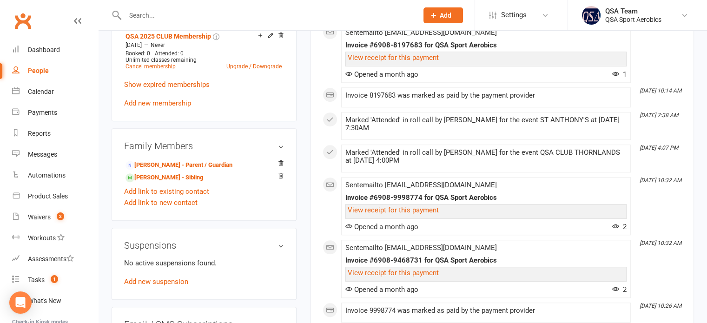
scroll to position [836, 0]
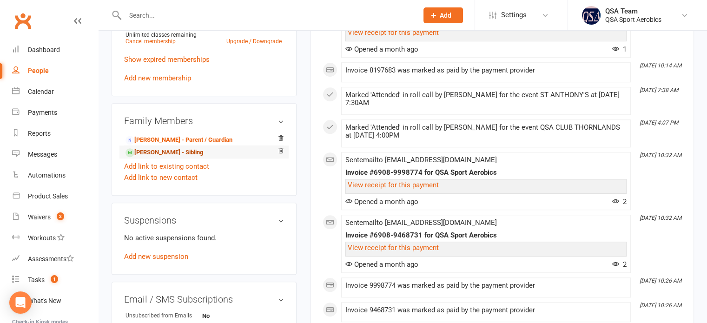
click at [162, 151] on link "[PERSON_NAME] - Sibling" at bounding box center [164, 153] width 78 height 10
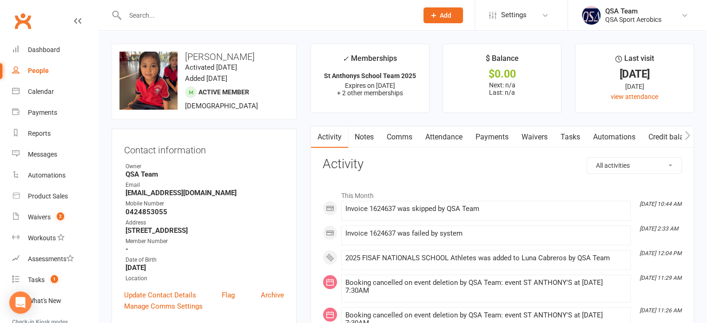
click at [499, 134] on link "Payments" at bounding box center [492, 136] width 46 height 21
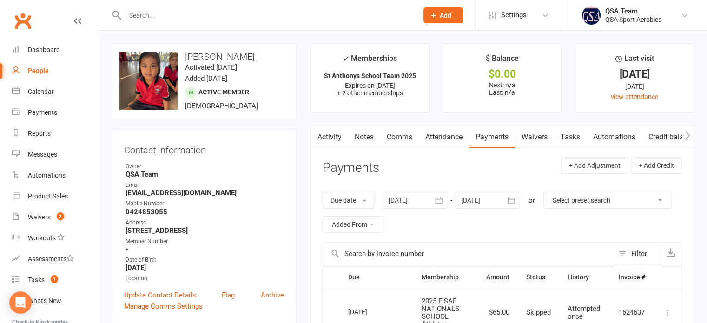
click at [401, 197] on div at bounding box center [414, 200] width 65 height 17
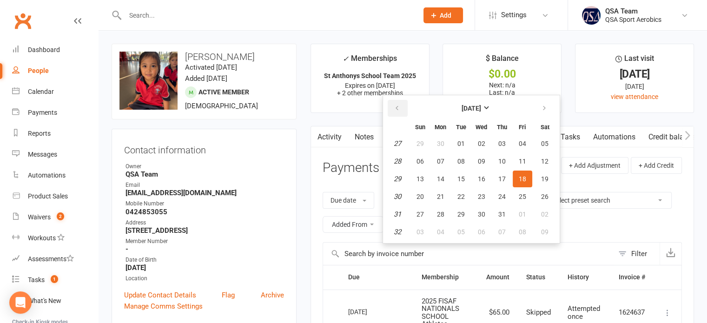
click at [400, 105] on icon "button" at bounding box center [397, 108] width 7 height 7
click at [422, 160] on span "02" at bounding box center [419, 161] width 7 height 7
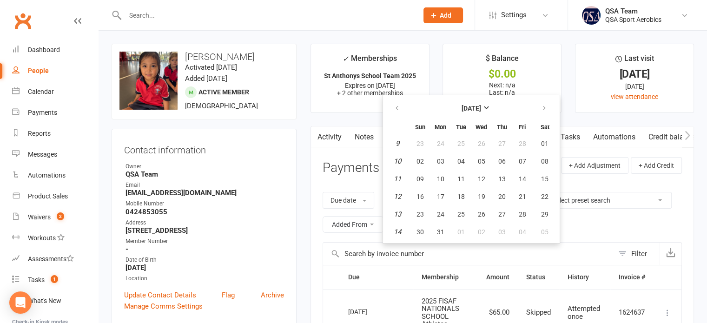
type input "[DATE]"
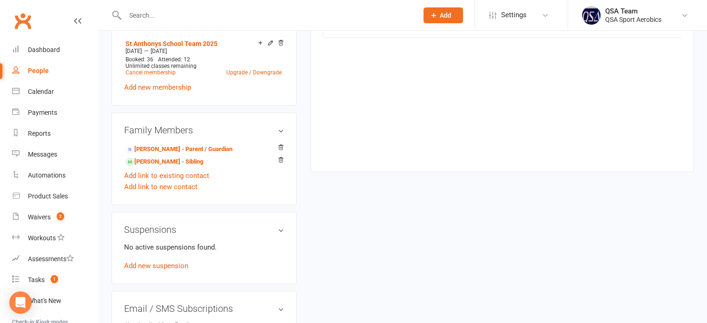
scroll to position [511, 0]
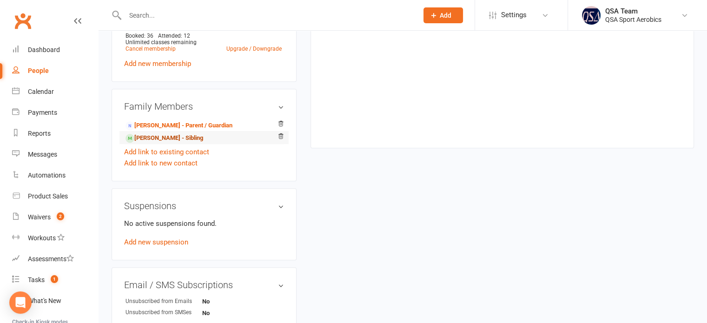
click at [156, 137] on link "[PERSON_NAME] - Sibling" at bounding box center [164, 138] width 78 height 10
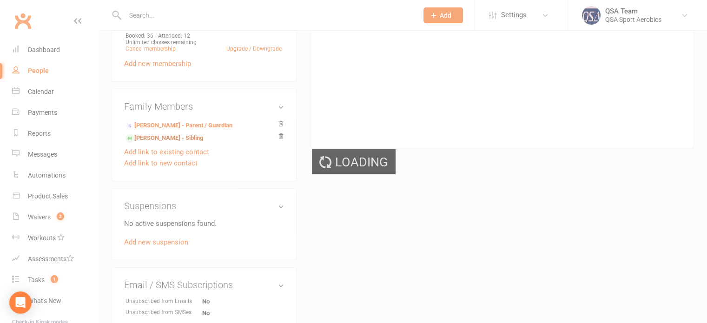
scroll to position [472, 0]
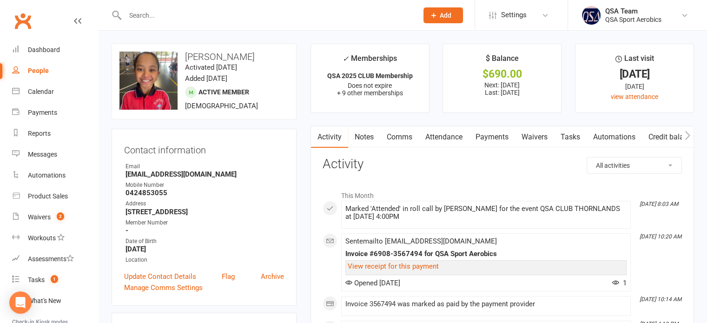
click at [485, 132] on link "Payments" at bounding box center [492, 136] width 46 height 21
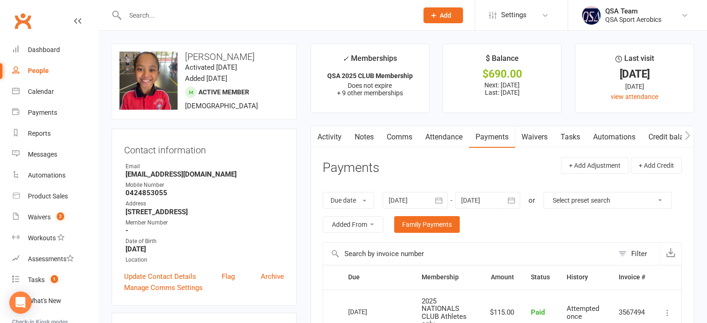
click at [405, 194] on div at bounding box center [414, 200] width 65 height 17
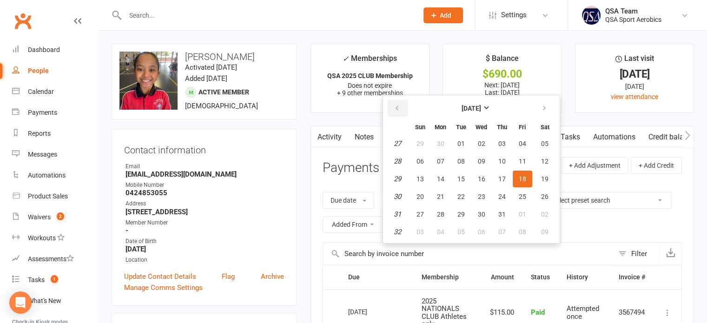
click at [397, 103] on button "button" at bounding box center [398, 108] width 20 height 17
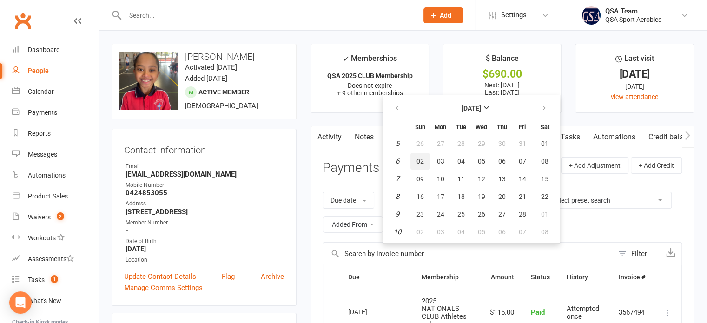
click at [424, 162] on span "02" at bounding box center [419, 161] width 7 height 7
type input "[DATE]"
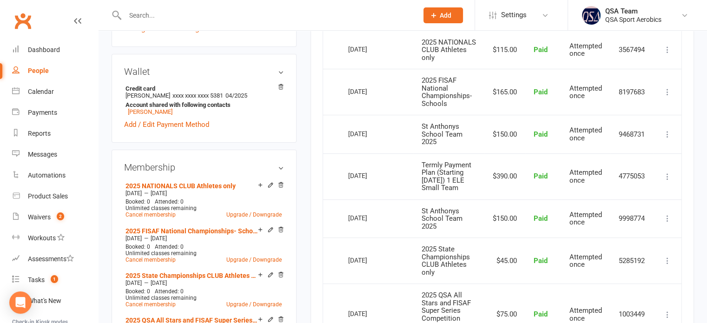
scroll to position [279, 0]
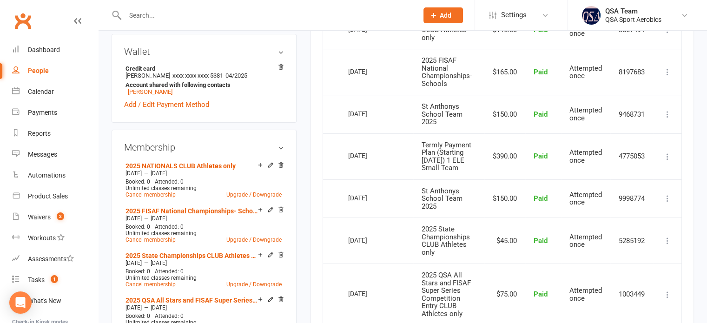
click at [480, 227] on td "2025 State Championships CLUB Athletes only" at bounding box center [448, 240] width 71 height 46
click at [444, 214] on td "St Anthonys School Team 2025" at bounding box center [448, 198] width 71 height 39
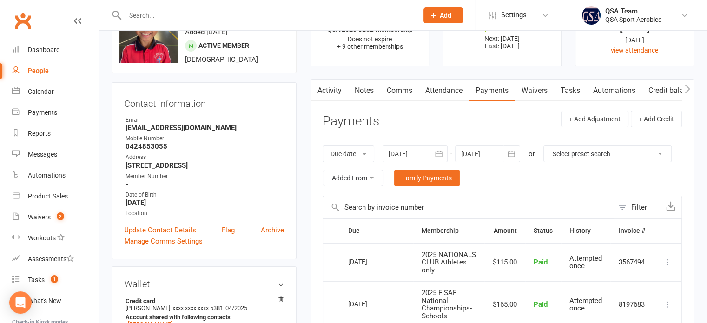
scroll to position [0, 0]
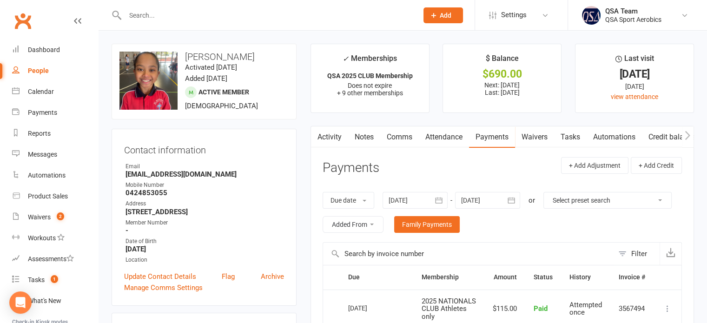
click at [512, 160] on header "Payments + Add Adjustment + Add Credit" at bounding box center [501, 170] width 359 height 26
click at [148, 16] on input "text" at bounding box center [266, 15] width 289 height 13
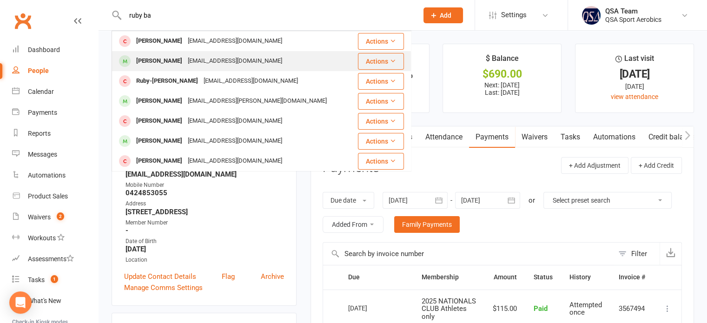
type input "ruby ba"
click at [185, 55] on div "[EMAIL_ADDRESS][DOMAIN_NAME]" at bounding box center [235, 60] width 100 height 13
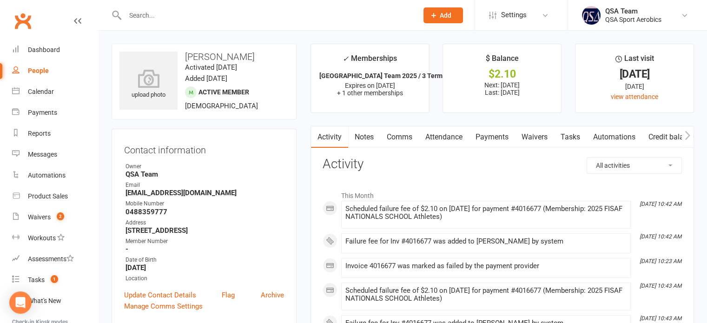
click at [493, 135] on link "Payments" at bounding box center [492, 136] width 46 height 21
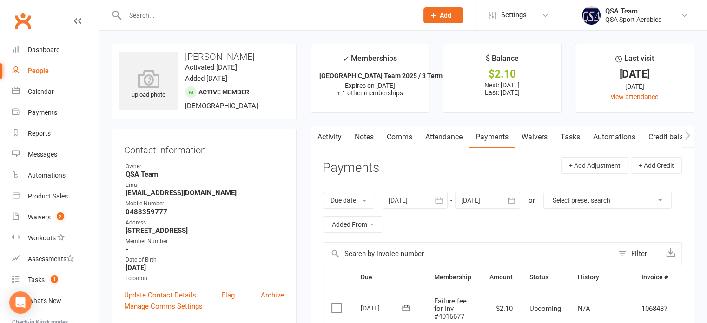
click at [144, 14] on input "text" at bounding box center [266, 15] width 289 height 13
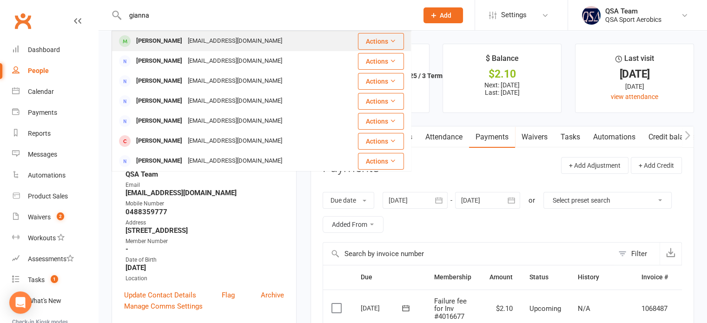
type input "gianna"
click at [185, 36] on div "[EMAIL_ADDRESS][DOMAIN_NAME]" at bounding box center [235, 40] width 100 height 13
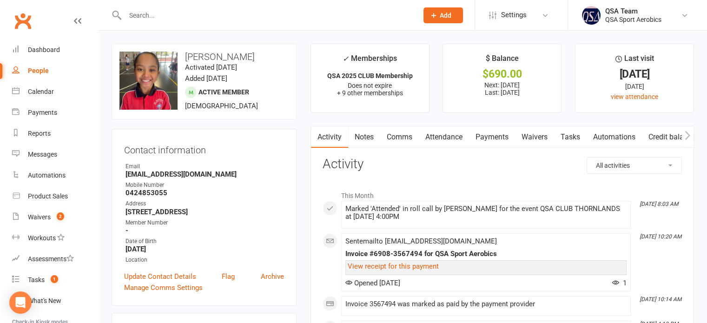
click at [490, 139] on link "Payments" at bounding box center [492, 136] width 46 height 21
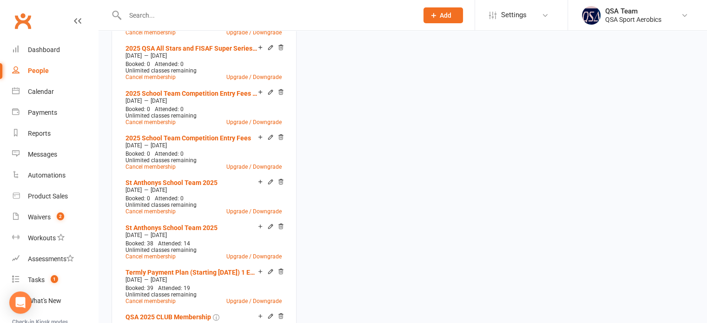
scroll to position [697, 0]
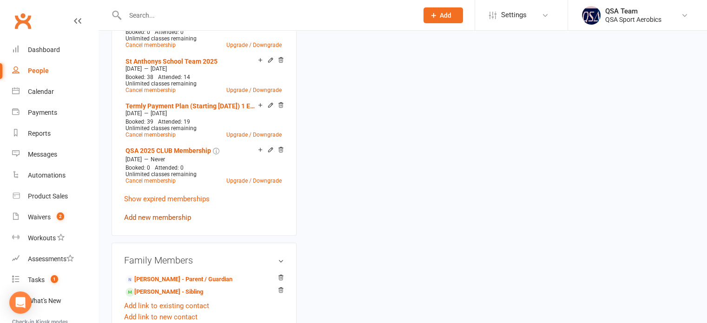
click at [150, 216] on link "Add new membership" at bounding box center [157, 217] width 67 height 8
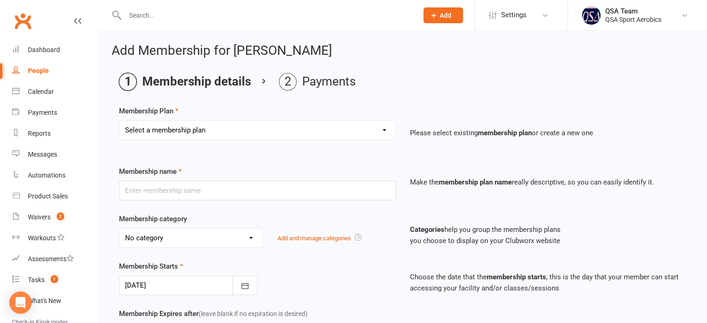
click at [181, 125] on select "Select a membership plan Create new Membership Plan QSA Membership Thornlands S…" at bounding box center [257, 130] width 276 height 19
click at [179, 130] on select "Select a membership plan Create new Membership Plan QSA Membership Thornlands S…" at bounding box center [257, 130] width 276 height 19
click at [212, 132] on select "Select a membership plan Create new Membership Plan QSA Membership Thornlands S…" at bounding box center [257, 130] width 276 height 19
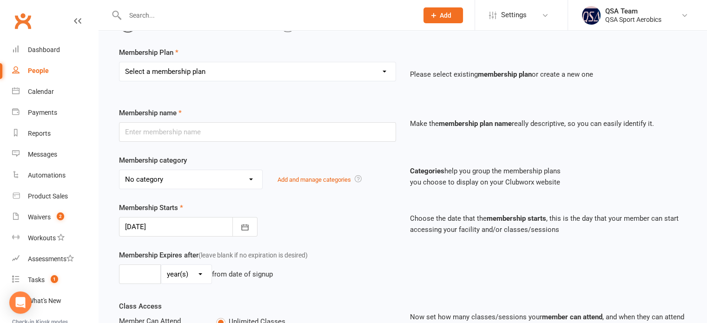
scroll to position [72, 0]
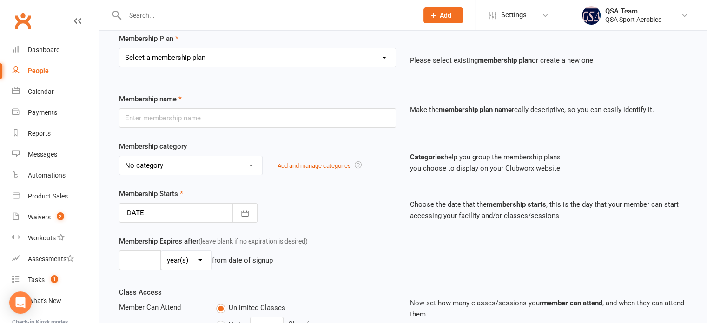
click at [276, 54] on select "Select a membership plan Create new Membership Plan QSA Membership Thornlands S…" at bounding box center [257, 57] width 276 height 19
select select "16"
click at [119, 48] on select "Select a membership plan Create new Membership Plan QSA Membership Thornlands S…" at bounding box center [257, 57] width 276 height 19
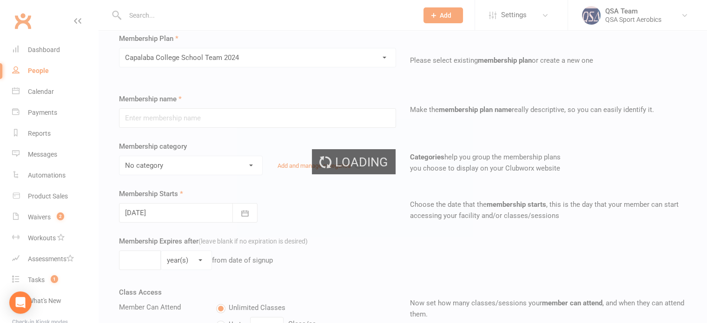
type input "[GEOGRAPHIC_DATA] Team 2024"
select select "6"
type input "46"
select select "1"
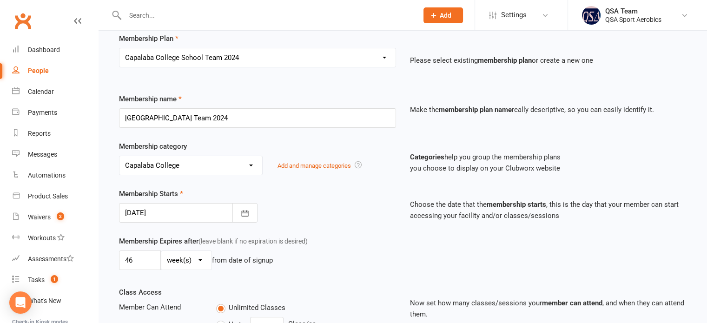
click at [265, 59] on select "Select a membership plan Create new Membership Plan QSA Membership Thornlands S…" at bounding box center [257, 57] width 276 height 19
select select "29"
click at [119, 48] on select "Select a membership plan Create new Membership Plan QSA Membership Thornlands S…" at bounding box center [257, 57] width 276 height 19
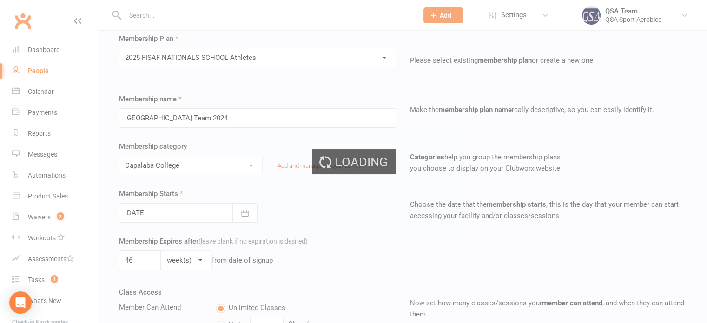
type input "2025 FISAF NATIONALS SCHOOL Athletes"
select select "15"
type input "[DATE]"
type input "4"
select select "2"
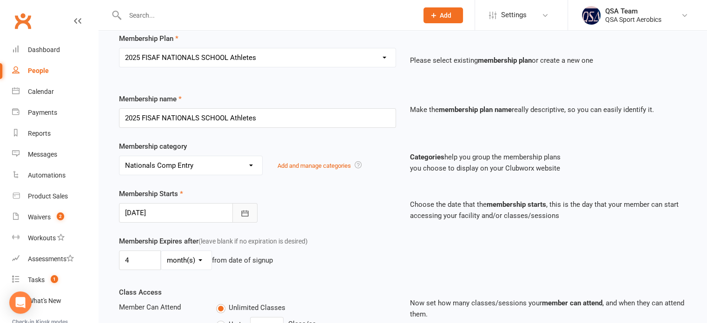
click at [238, 217] on button "button" at bounding box center [244, 213] width 25 height 20
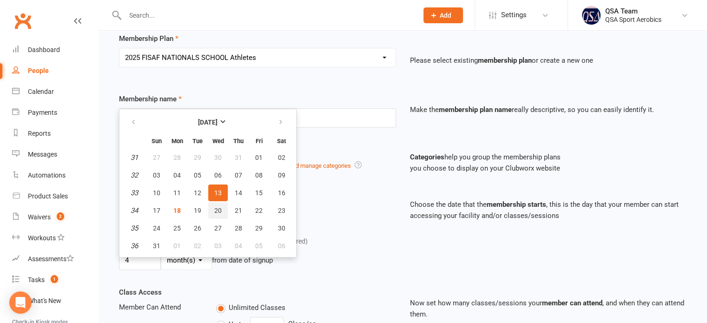
click at [217, 211] on span "20" at bounding box center [217, 210] width 7 height 7
type input "[DATE]"
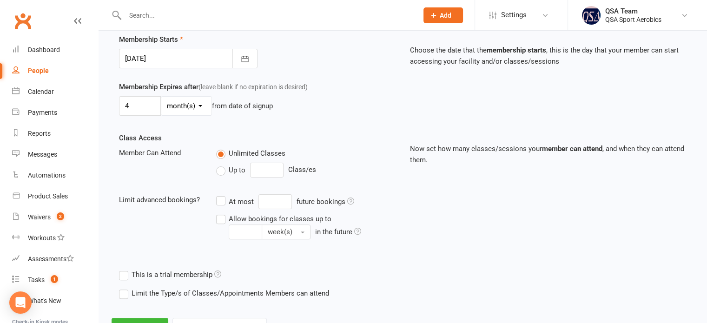
scroll to position [266, 0]
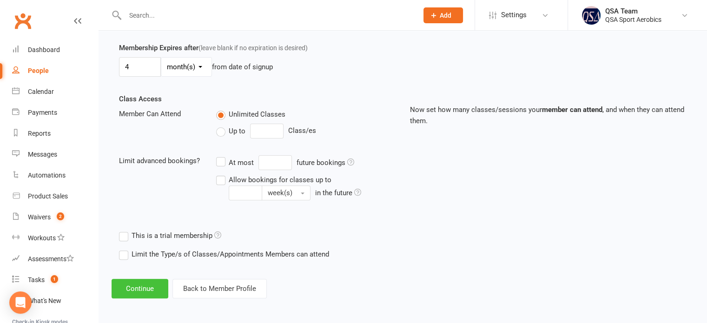
click at [149, 283] on button "Continue" at bounding box center [140, 289] width 57 height 20
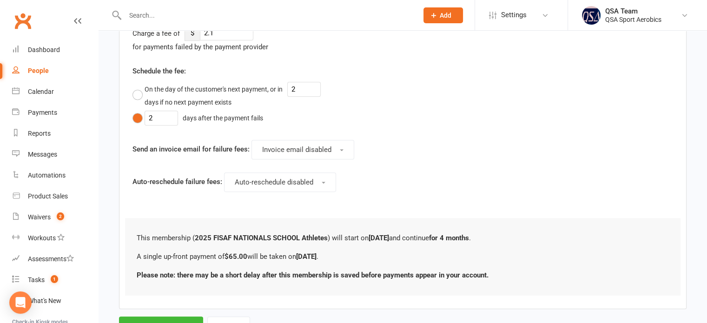
scroll to position [438, 0]
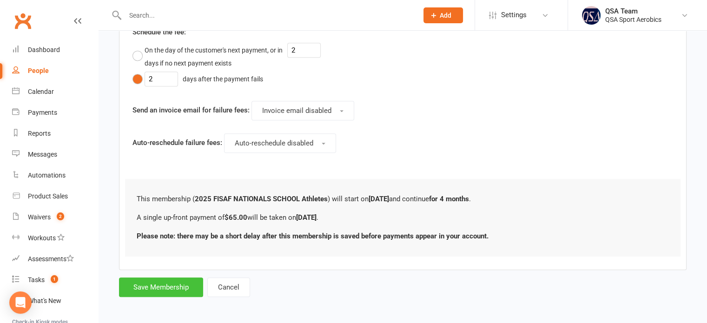
click at [160, 284] on button "Save Membership" at bounding box center [161, 287] width 84 height 20
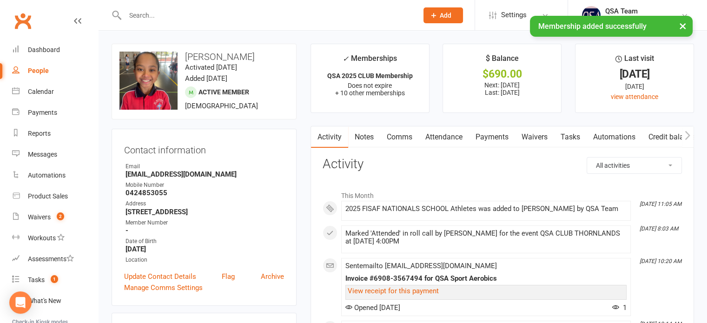
click at [408, 136] on link "Comms" at bounding box center [399, 136] width 39 height 21
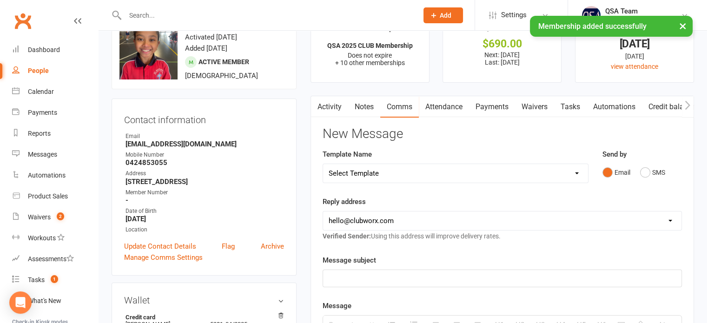
scroll to position [46, 0]
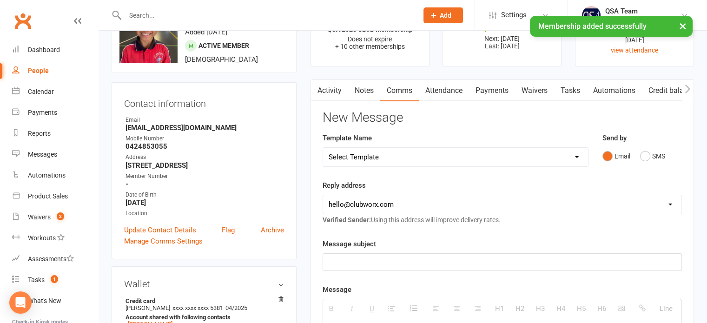
click at [401, 207] on select "[EMAIL_ADDRESS][DOMAIN_NAME] [EMAIL_ADDRESS][DOMAIN_NAME] [EMAIL_ADDRESS][DOMAI…" at bounding box center [502, 204] width 358 height 19
drag, startPoint x: 380, startPoint y: 204, endPoint x: 377, endPoint y: 210, distance: 5.8
click at [380, 204] on select "[EMAIL_ADDRESS][DOMAIN_NAME] [EMAIL_ADDRESS][DOMAIN_NAME] [EMAIL_ADDRESS][DOMAI…" at bounding box center [502, 204] width 358 height 19
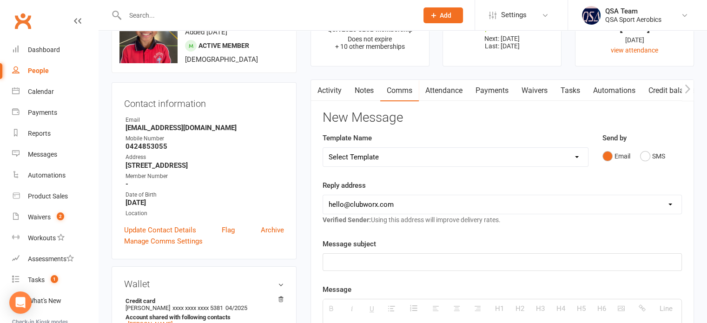
select select "1"
click at [323, 195] on select "[EMAIL_ADDRESS][DOMAIN_NAME] [EMAIL_ADDRESS][DOMAIN_NAME] [EMAIL_ADDRESS][DOMAI…" at bounding box center [502, 204] width 358 height 19
click at [357, 267] on div at bounding box center [502, 262] width 358 height 17
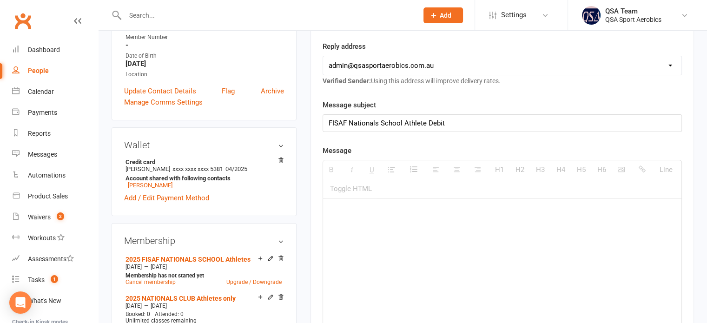
scroll to position [232, 0]
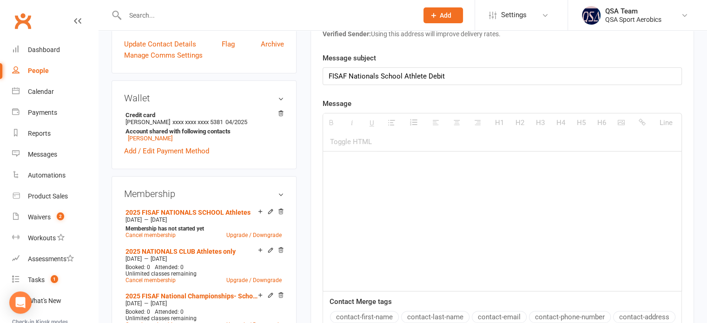
click at [354, 158] on div at bounding box center [502, 220] width 358 height 139
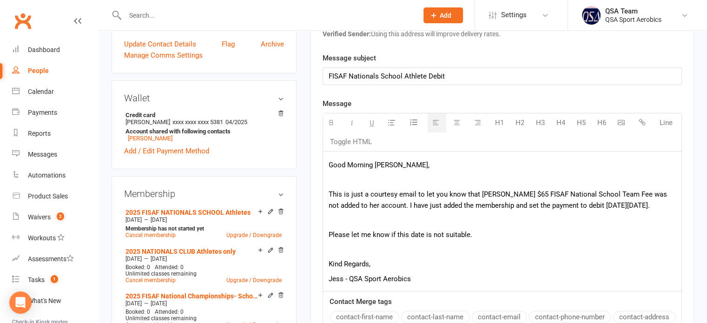
click at [467, 231] on p "Please let me know if this date is not suitable." at bounding box center [502, 234] width 347 height 11
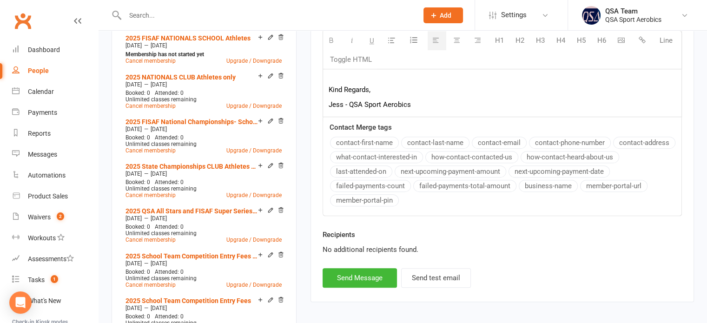
scroll to position [465, 0]
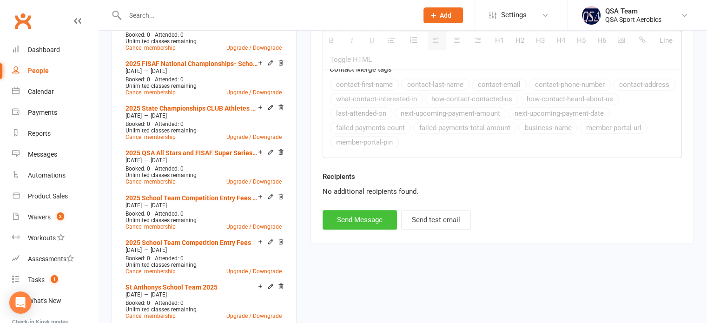
click at [370, 217] on button "Send Message" at bounding box center [359, 220] width 74 height 20
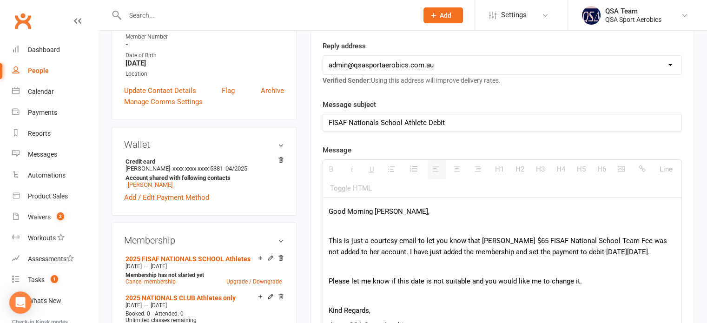
select select "0"
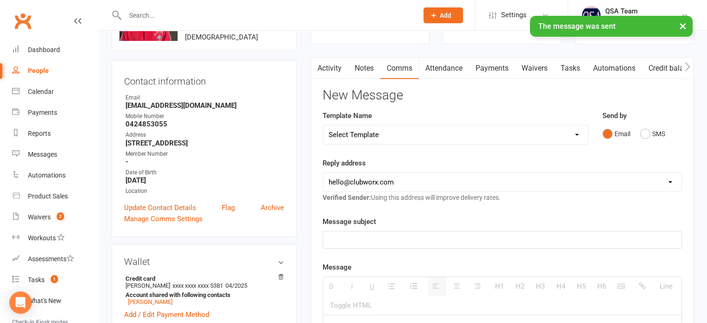
scroll to position [0, 0]
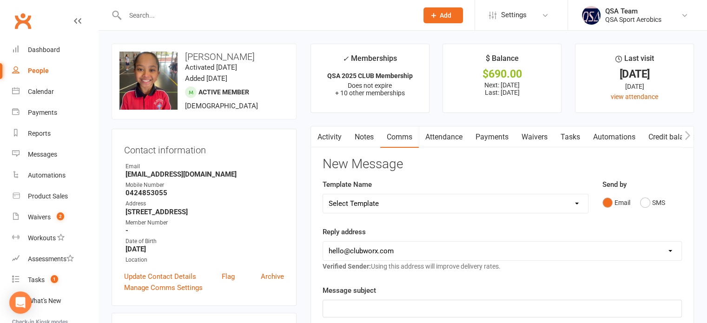
click at [183, 13] on input "text" at bounding box center [266, 15] width 289 height 13
click at [53, 111] on div "Payments" at bounding box center [42, 112] width 29 height 7
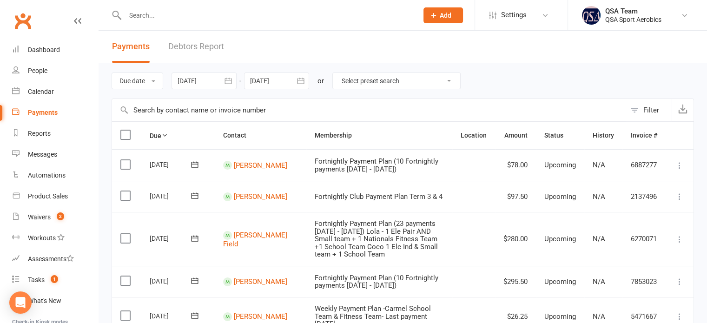
click at [206, 48] on link "Debtors Report" at bounding box center [196, 47] width 56 height 32
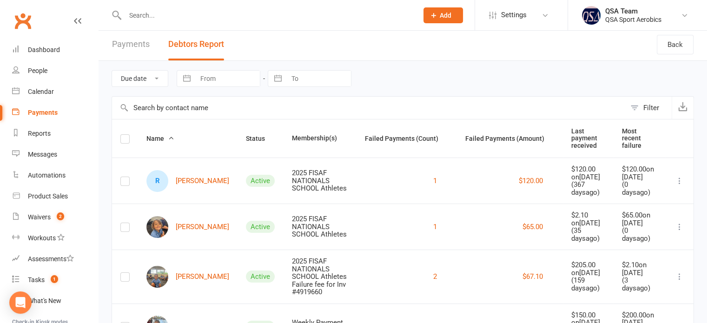
scroll to position [46, 0]
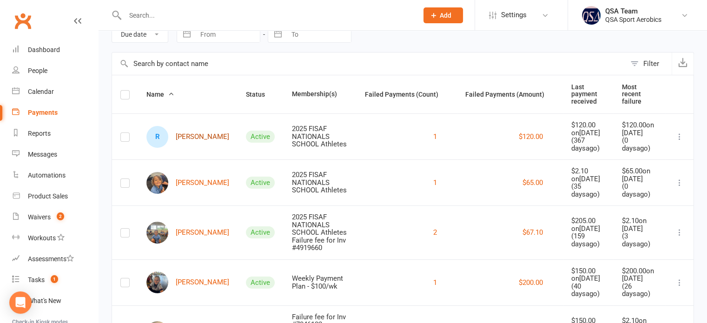
click at [203, 133] on link "R [PERSON_NAME]" at bounding box center [187, 137] width 83 height 22
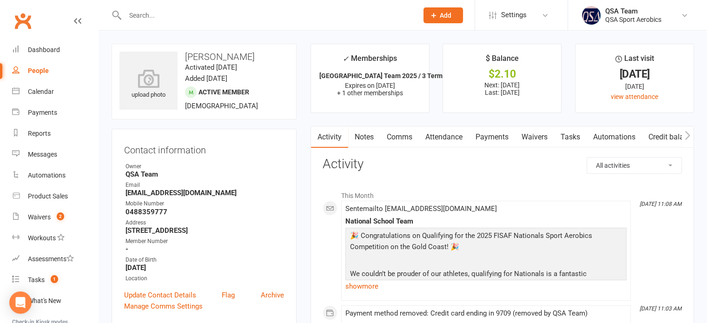
click at [509, 143] on link "Payments" at bounding box center [492, 136] width 46 height 21
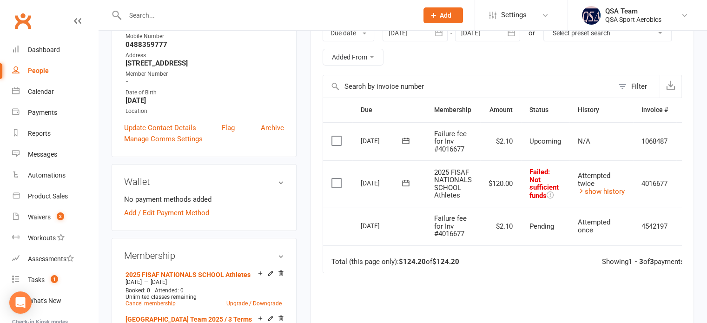
scroll to position [186, 0]
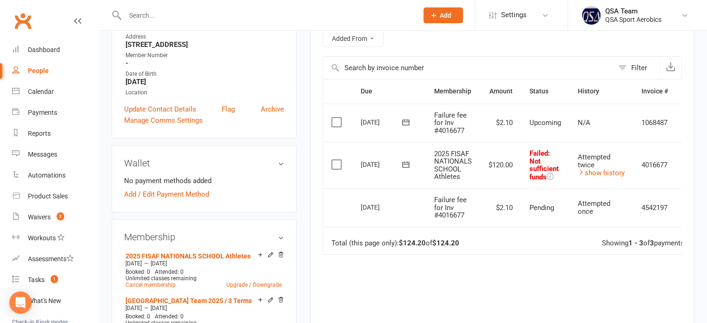
click at [335, 164] on label at bounding box center [337, 164] width 13 height 9
click at [335, 160] on input "checkbox" at bounding box center [334, 160] width 6 height 0
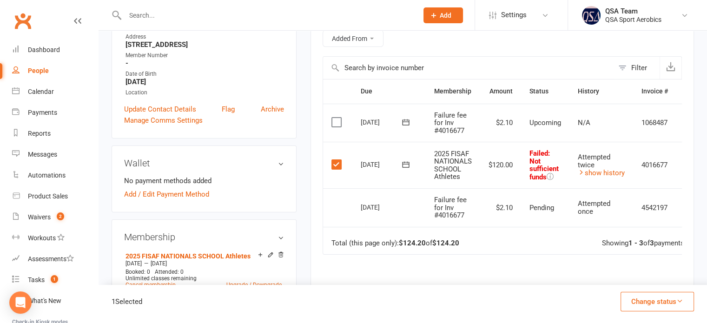
click at [337, 121] on label at bounding box center [337, 122] width 13 height 9
click at [337, 118] on input "checkbox" at bounding box center [334, 118] width 6 height 0
click at [648, 292] on button "Change status" at bounding box center [656, 302] width 73 height 20
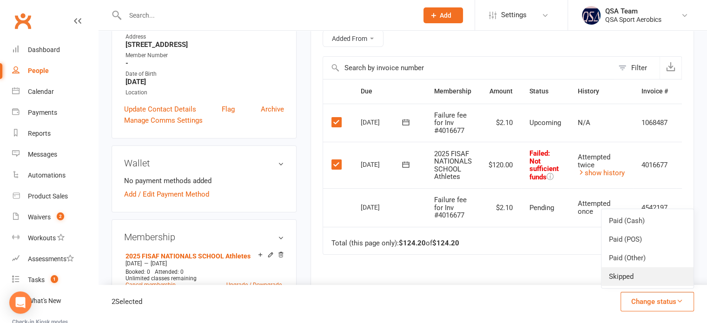
click at [642, 271] on link "Skipped" at bounding box center [647, 276] width 92 height 19
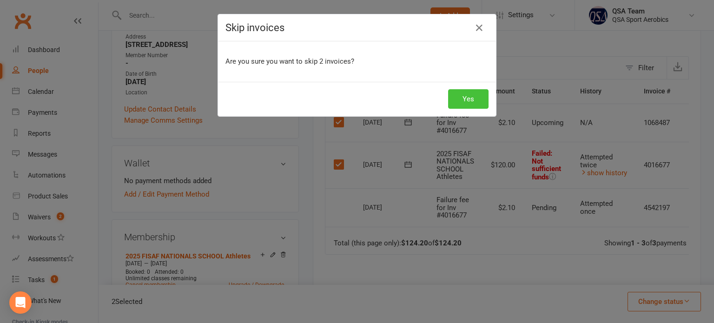
click at [474, 98] on button "Yes" at bounding box center [468, 99] width 40 height 20
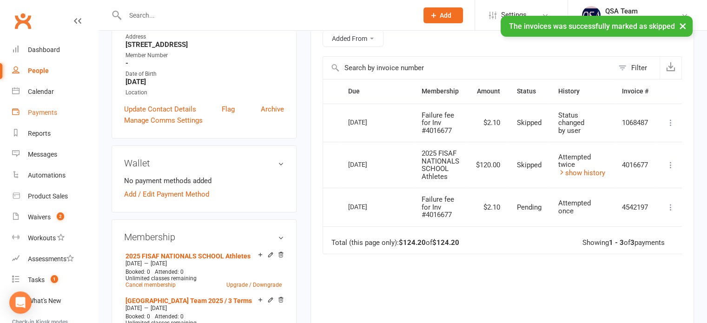
click at [42, 114] on div "Payments" at bounding box center [42, 112] width 29 height 7
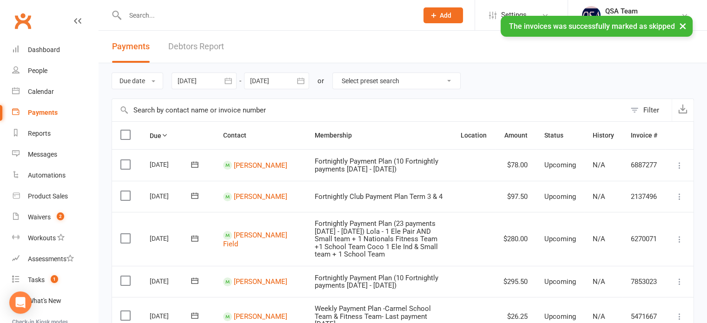
click at [200, 47] on link "Debtors Report" at bounding box center [196, 47] width 56 height 32
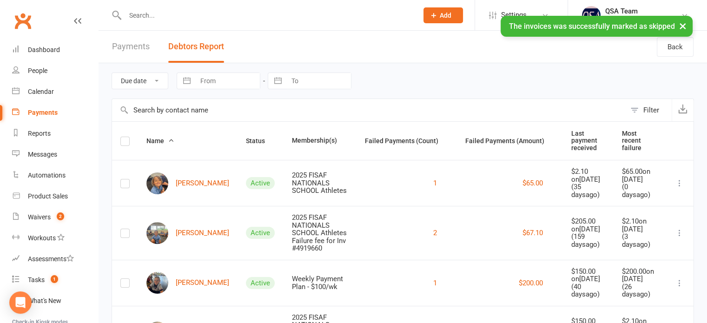
scroll to position [55, 0]
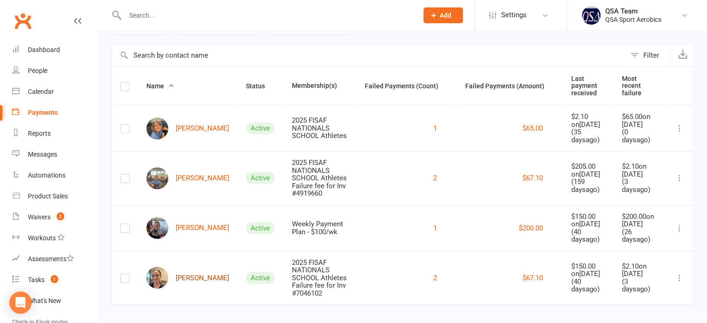
click at [184, 269] on link "[PERSON_NAME]" at bounding box center [187, 278] width 83 height 22
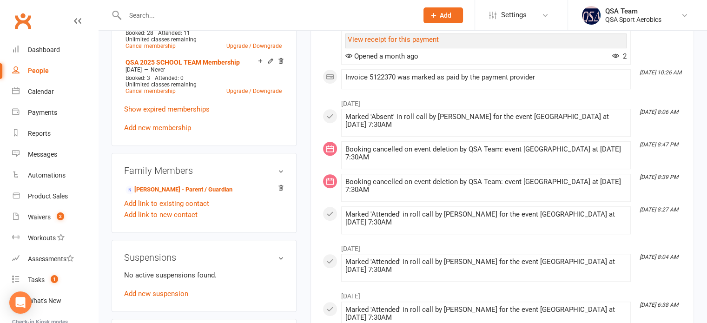
scroll to position [558, 0]
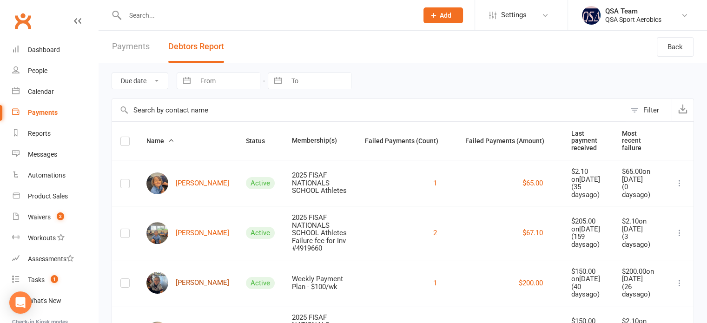
click at [181, 275] on link "[PERSON_NAME]" at bounding box center [187, 283] width 83 height 22
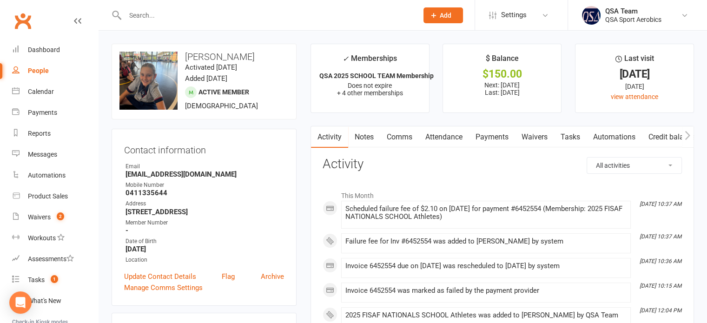
click at [364, 146] on link "Notes" at bounding box center [364, 136] width 32 height 21
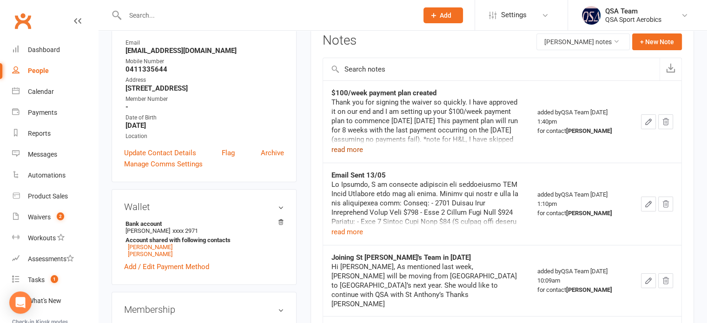
scroll to position [139, 0]
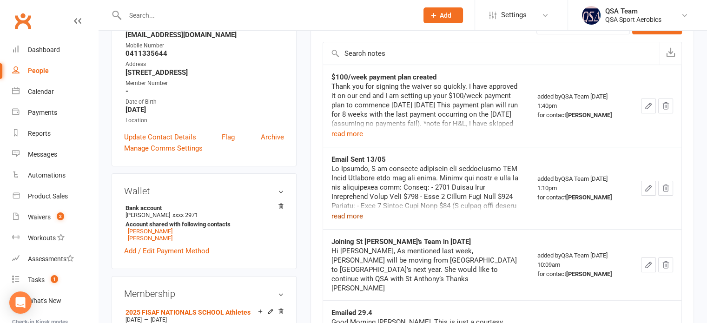
click at [354, 213] on button "read more" at bounding box center [347, 215] width 32 height 11
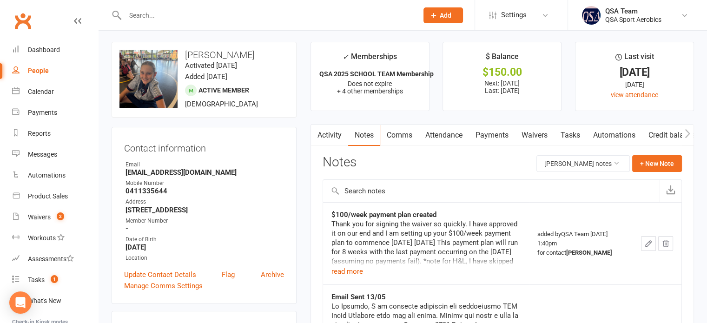
scroll to position [0, 0]
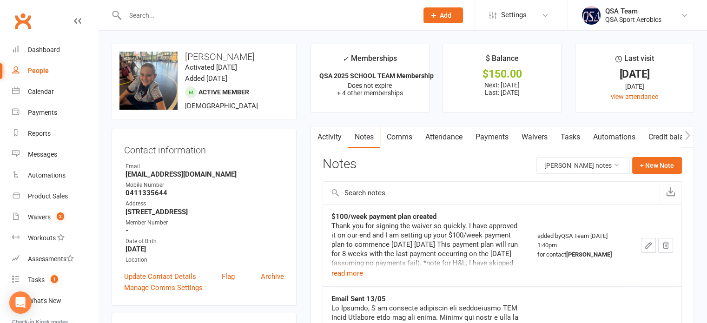
click at [486, 135] on link "Payments" at bounding box center [492, 136] width 46 height 21
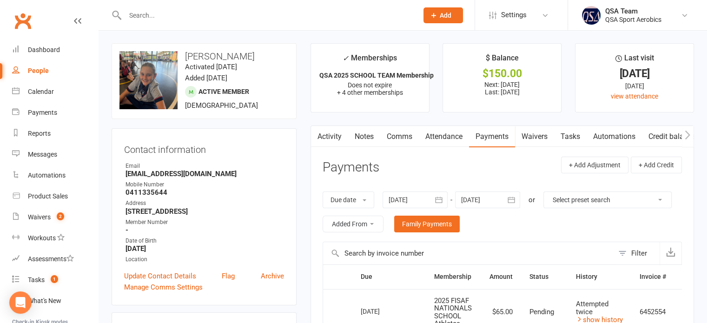
scroll to position [139, 0]
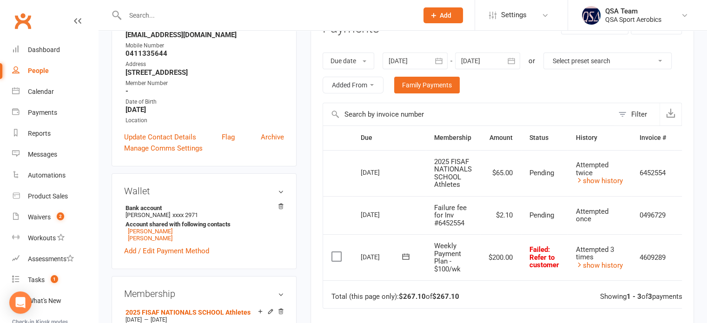
click at [406, 58] on div at bounding box center [414, 61] width 65 height 17
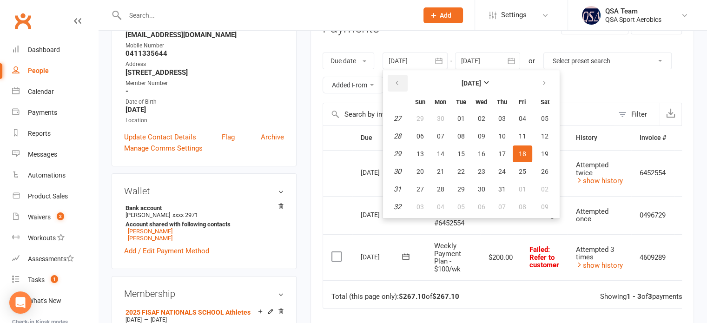
click at [401, 76] on button "button" at bounding box center [398, 83] width 20 height 17
click at [422, 129] on button "02" at bounding box center [420, 136] width 20 height 17
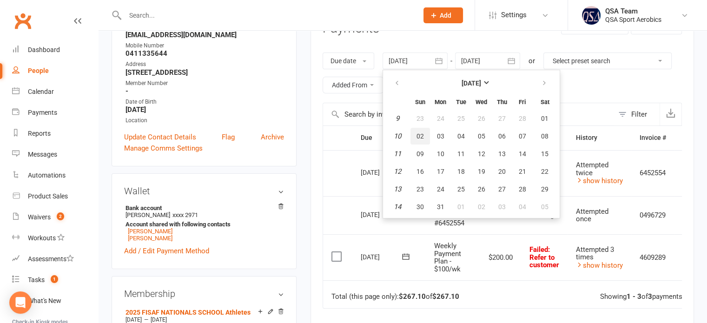
type input "[DATE]"
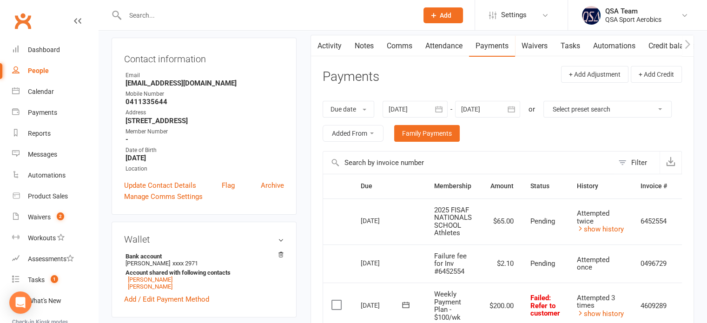
scroll to position [46, 0]
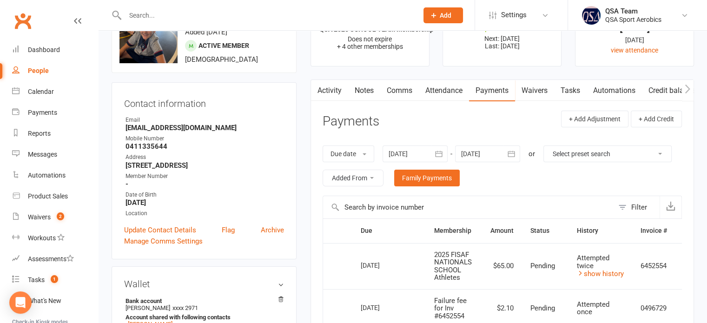
click at [502, 147] on div at bounding box center [487, 153] width 65 height 17
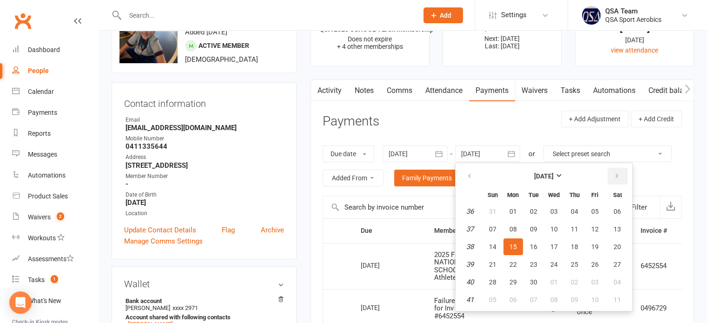
click at [619, 170] on button "button" at bounding box center [617, 176] width 20 height 17
click at [582, 227] on button "06" at bounding box center [575, 229] width 20 height 17
type input "[DATE]"
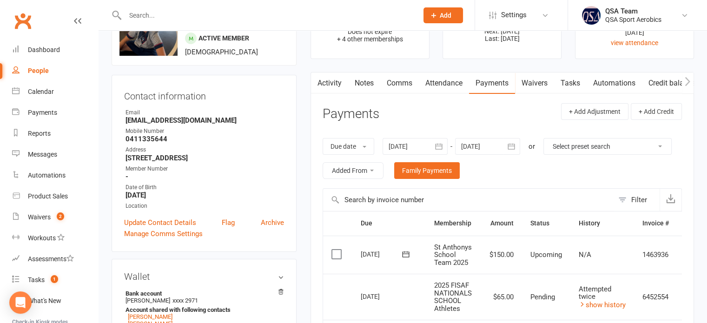
scroll to position [0, 0]
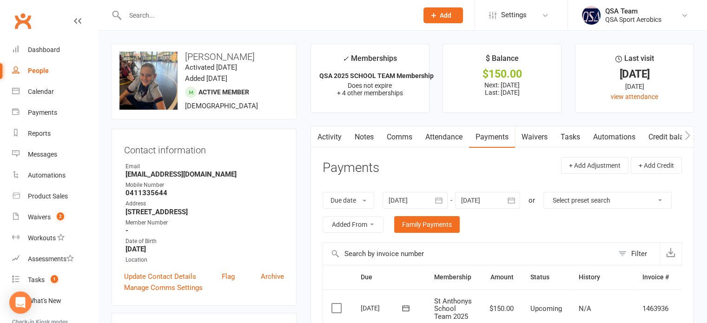
click at [323, 139] on link "Activity" at bounding box center [329, 136] width 37 height 21
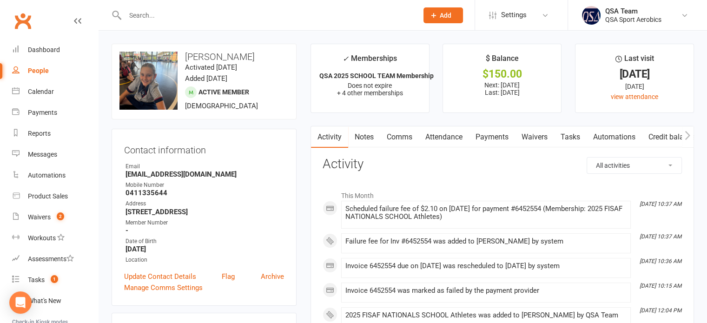
click at [370, 136] on link "Notes" at bounding box center [364, 136] width 32 height 21
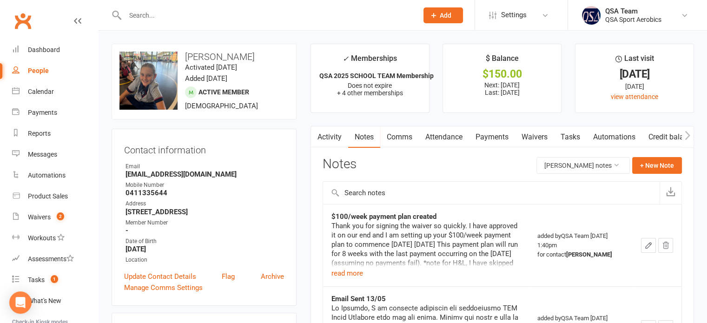
click at [440, 138] on link "Attendance" at bounding box center [444, 136] width 50 height 21
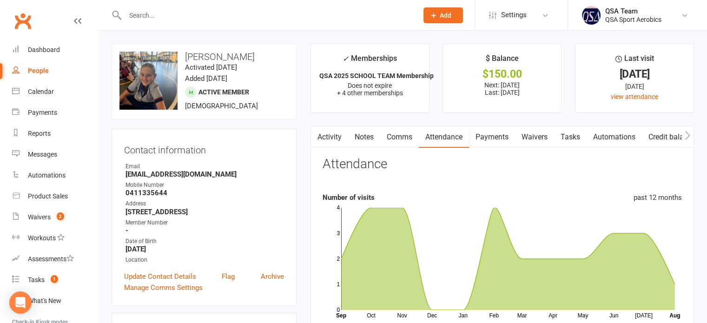
click at [495, 139] on link "Payments" at bounding box center [492, 136] width 46 height 21
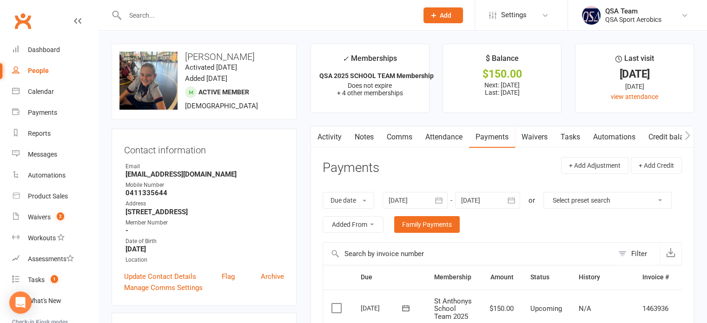
click at [337, 138] on link "Activity" at bounding box center [329, 136] width 37 height 21
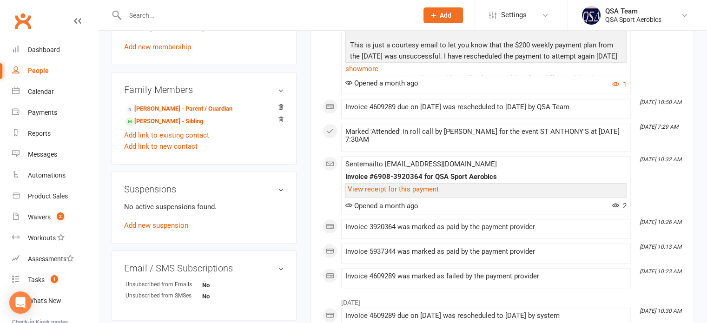
scroll to position [604, 0]
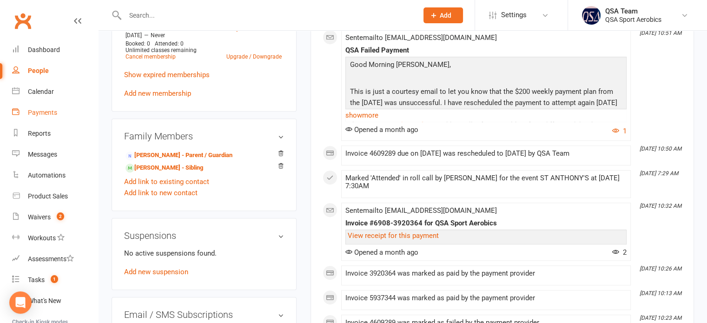
click at [43, 115] on div "Payments" at bounding box center [42, 112] width 29 height 7
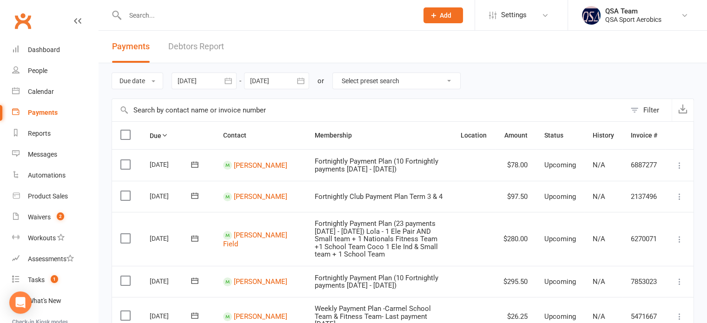
click at [197, 46] on link "Debtors Report" at bounding box center [196, 47] width 56 height 32
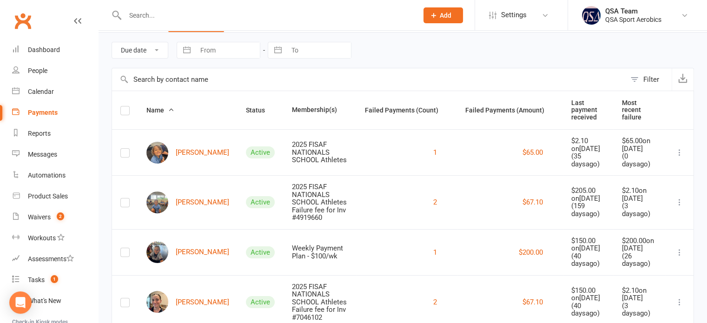
scroll to position [55, 0]
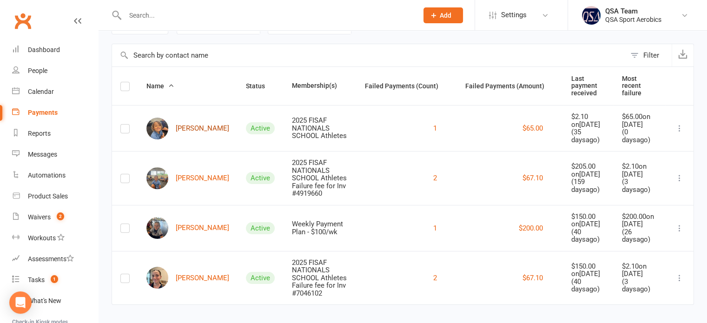
click at [190, 118] on link "[PERSON_NAME]" at bounding box center [187, 129] width 83 height 22
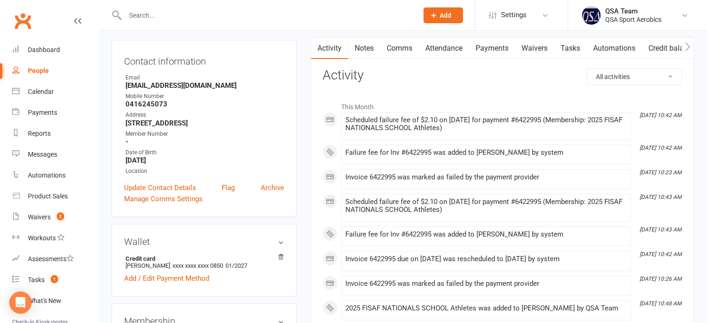
scroll to position [93, 0]
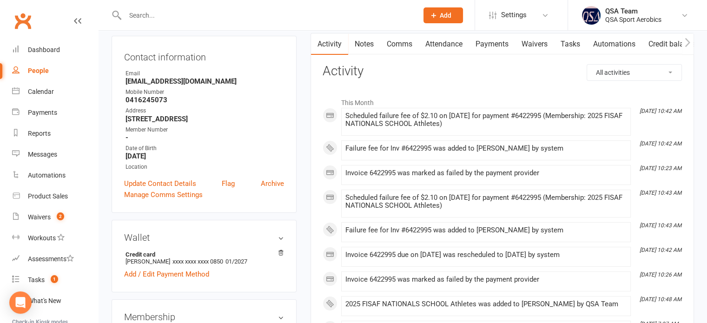
click at [500, 46] on link "Payments" at bounding box center [492, 43] width 46 height 21
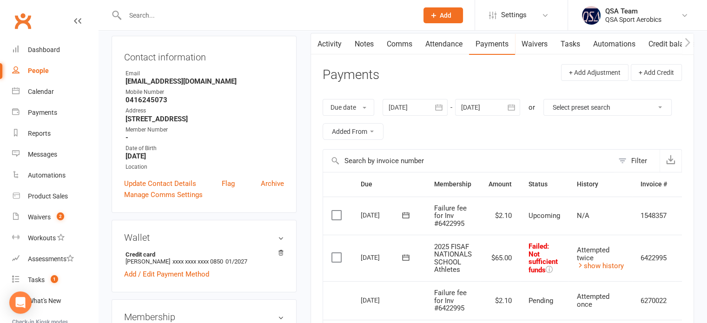
scroll to position [139, 0]
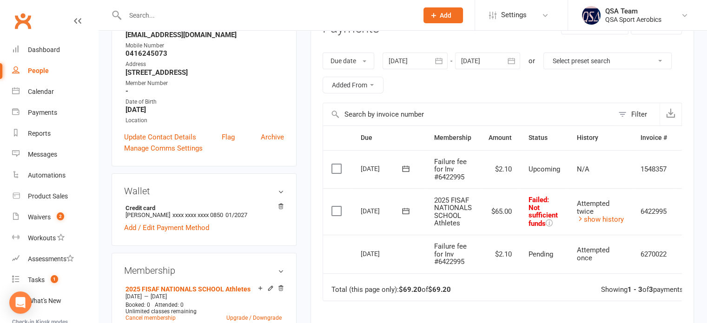
click at [404, 209] on icon at bounding box center [405, 210] width 9 height 9
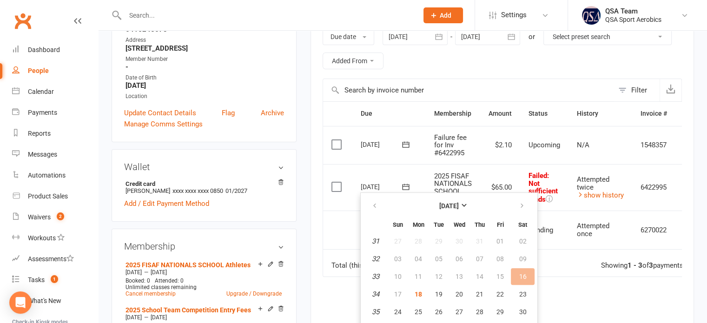
scroll to position [186, 0]
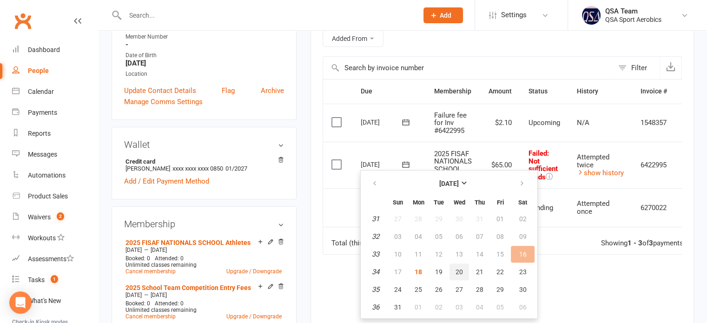
click at [451, 274] on button "20" at bounding box center [459, 271] width 20 height 17
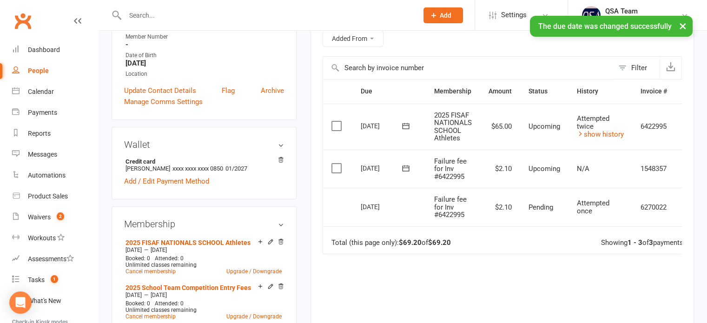
scroll to position [46, 0]
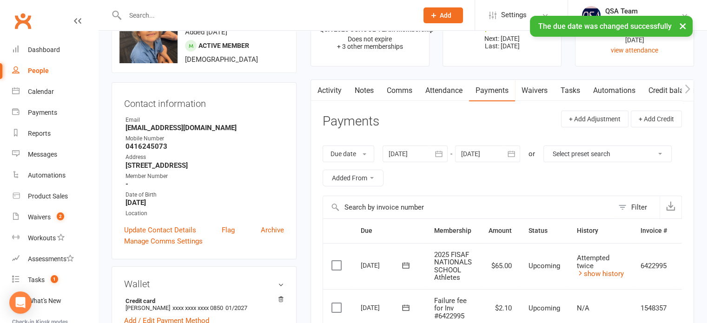
click at [389, 92] on link "Comms" at bounding box center [399, 90] width 39 height 21
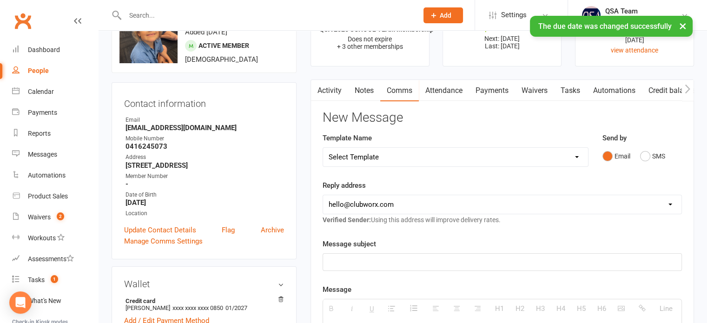
click at [389, 158] on select "Select Template [Email] 2024 FISAF Nationals Competition Debit [Email] All Star…" at bounding box center [455, 157] width 265 height 19
select select "14"
click at [323, 148] on select "Select Template [Email] 2024 FISAF Nationals Competition Debit [Email] All Star…" at bounding box center [455, 157] width 265 height 19
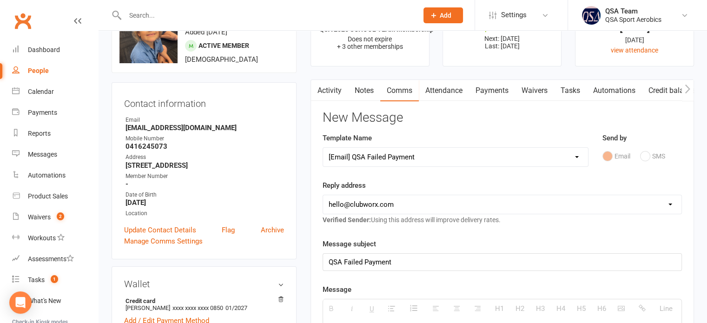
click at [379, 210] on select "[EMAIL_ADDRESS][DOMAIN_NAME] [EMAIL_ADDRESS][DOMAIN_NAME] [EMAIL_ADDRESS][DOMAI…" at bounding box center [502, 204] width 358 height 19
select select "1"
click at [323, 195] on select "[EMAIL_ADDRESS][DOMAIN_NAME] [EMAIL_ADDRESS][DOMAIN_NAME] [EMAIL_ADDRESS][DOMAI…" at bounding box center [502, 204] width 358 height 19
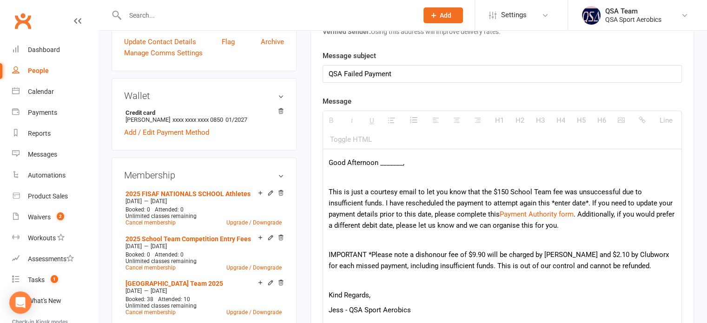
scroll to position [279, 0]
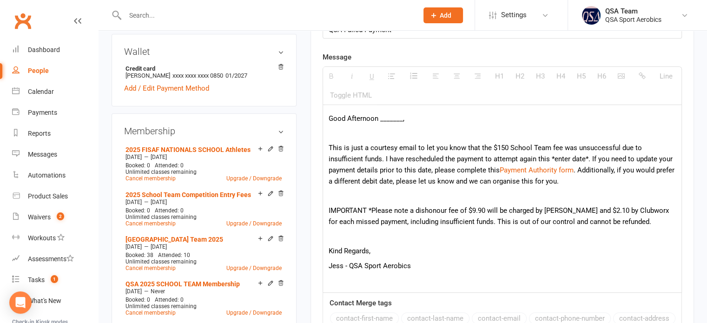
drag, startPoint x: 410, startPoint y: 115, endPoint x: 345, endPoint y: 113, distance: 65.1
click at [345, 113] on p "Good Afternoon _______," at bounding box center [502, 118] width 347 height 11
drag, startPoint x: 506, startPoint y: 144, endPoint x: 494, endPoint y: 144, distance: 11.2
click at [494, 144] on p "This is just a courtesy email to let you know that the $150 School Team fee was…" at bounding box center [502, 164] width 347 height 45
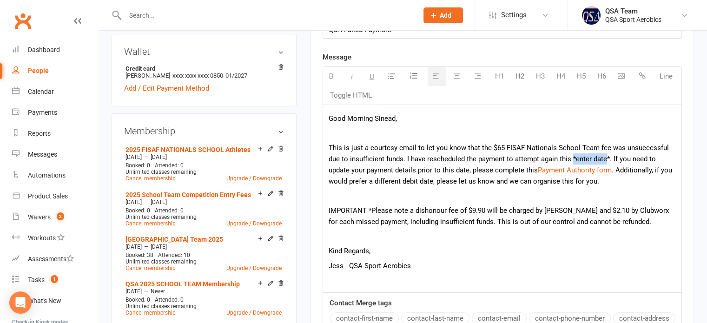
drag, startPoint x: 607, startPoint y: 159, endPoint x: 572, endPoint y: 160, distance: 35.3
click at [572, 160] on p "This is just a courtesy email to let you know that the $65 FISAF Nationals Scho…" at bounding box center [502, 164] width 347 height 45
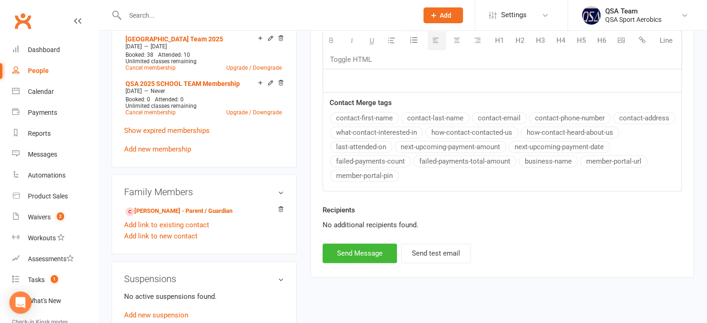
scroll to position [511, 0]
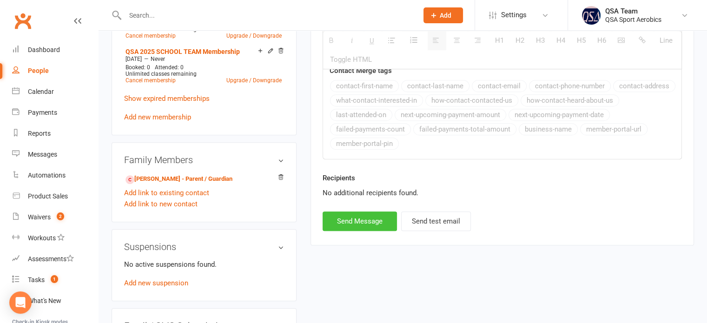
click at [375, 218] on button "Send Message" at bounding box center [359, 221] width 74 height 20
select select
select select "0"
